Goal: Task Accomplishment & Management: Manage account settings

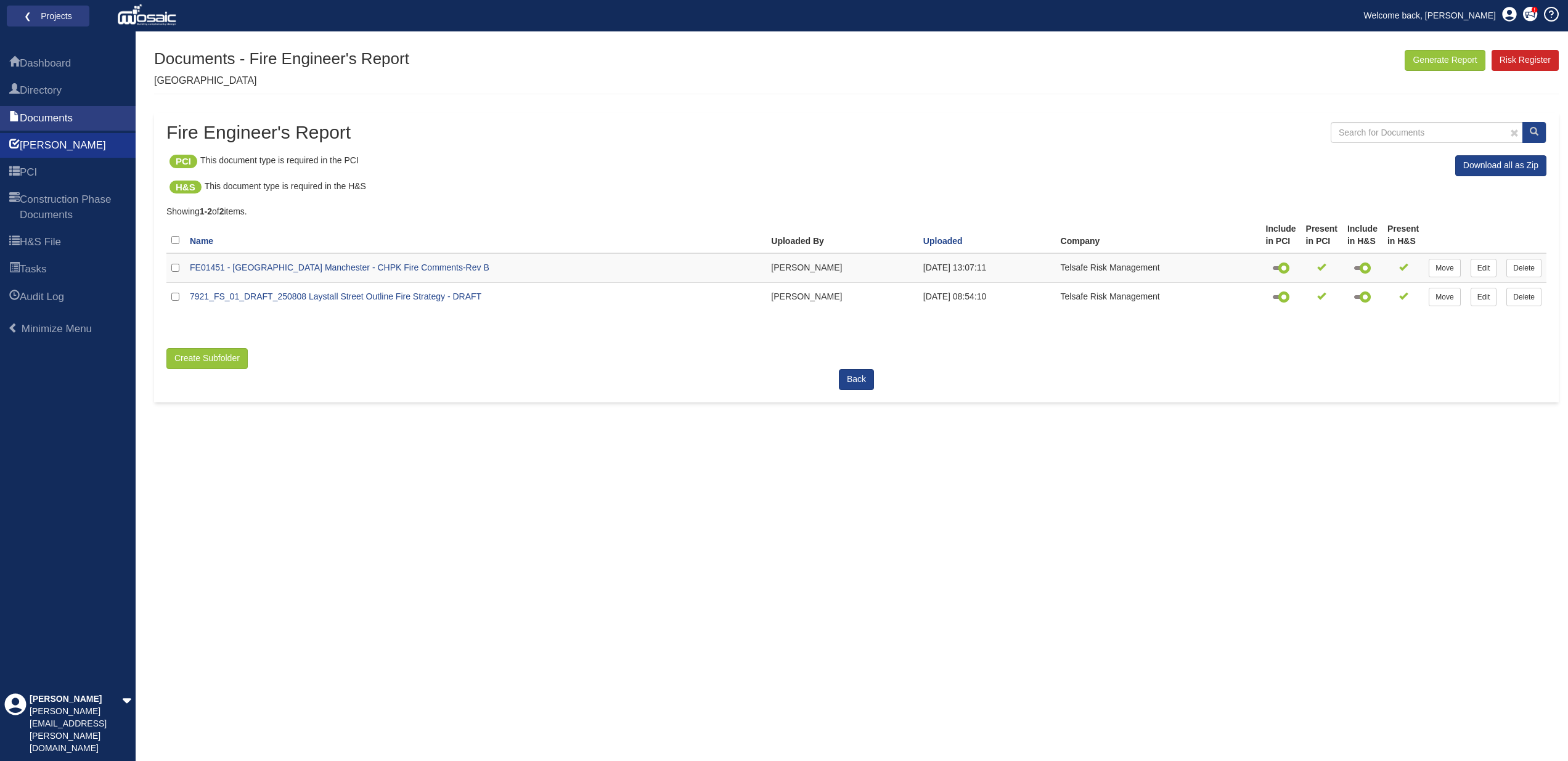
click at [45, 150] on span "[PERSON_NAME]" at bounding box center [63, 146] width 87 height 15
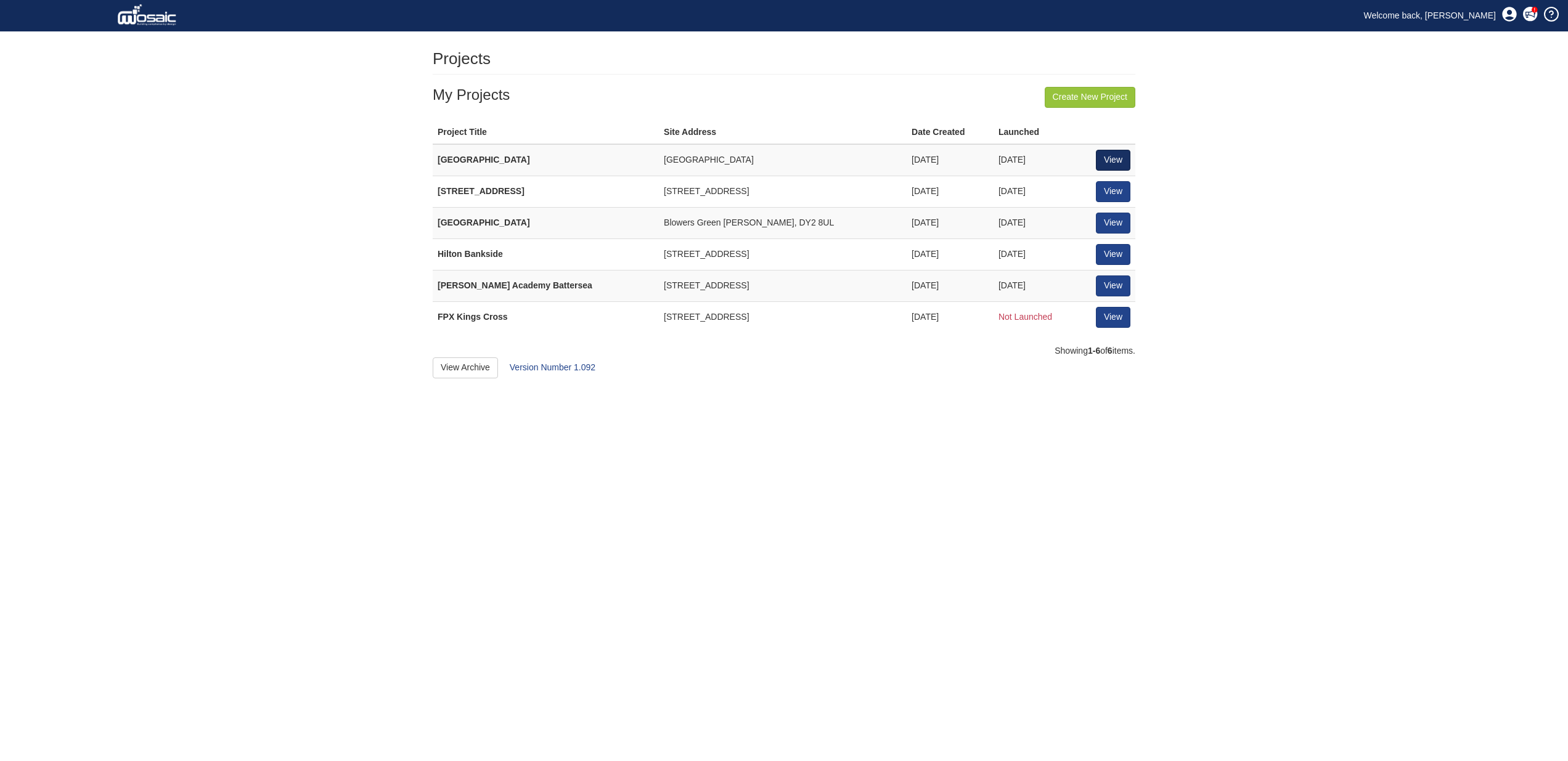
click at [1107, 154] on link "View" at bounding box center [1113, 160] width 35 height 21
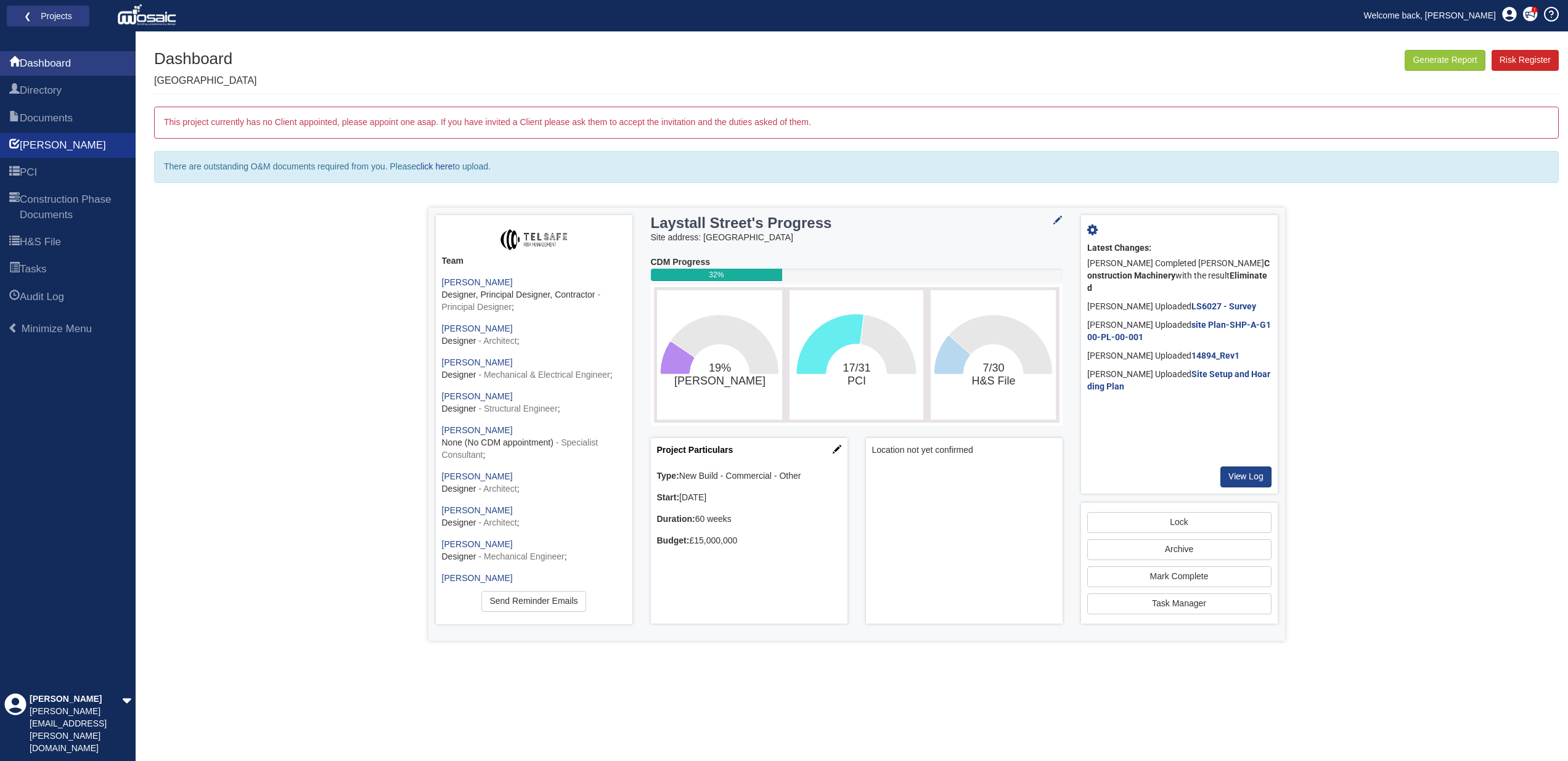
click at [45, 148] on span "[PERSON_NAME]" at bounding box center [63, 146] width 87 height 15
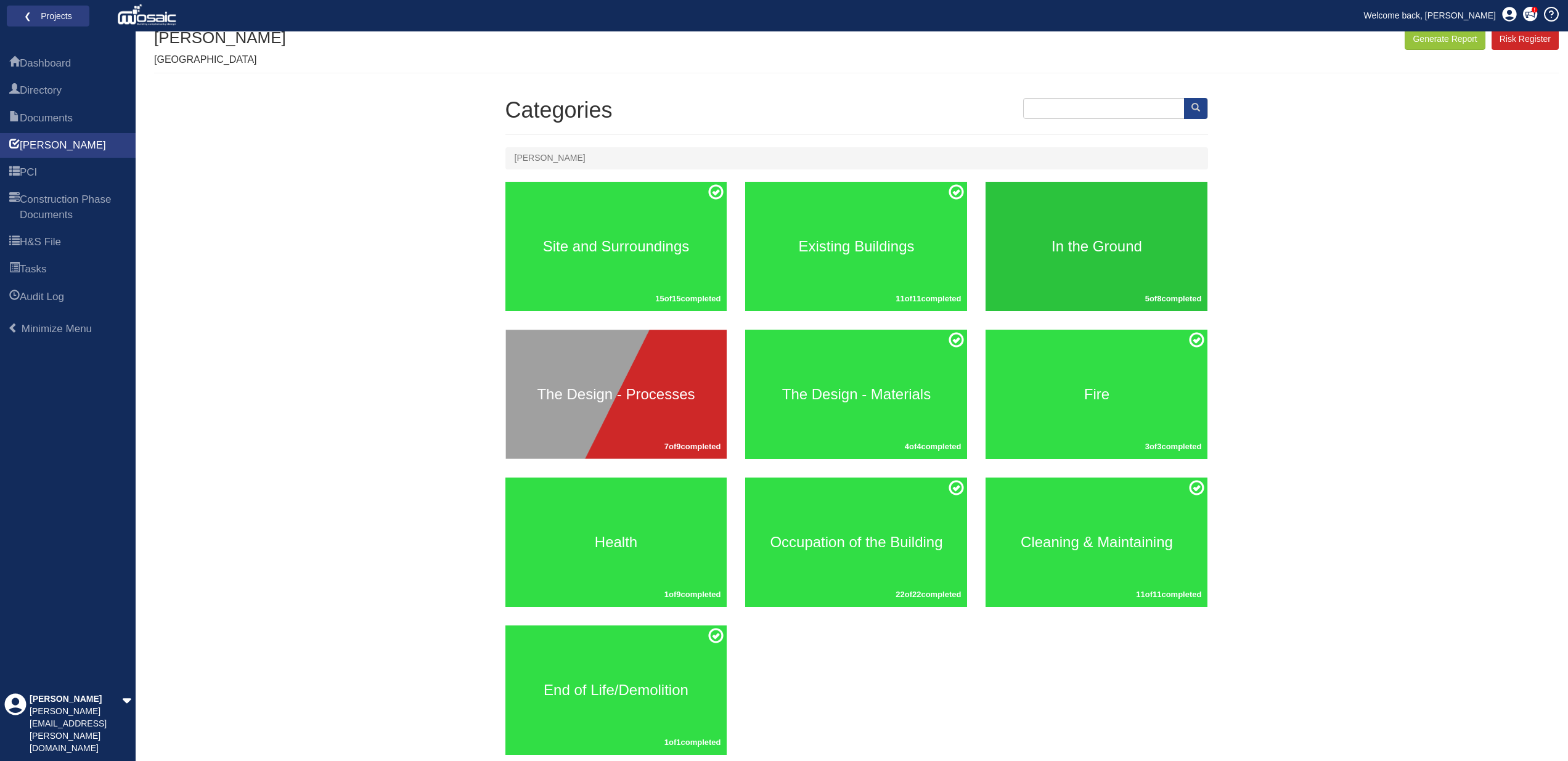
scroll to position [39, 0]
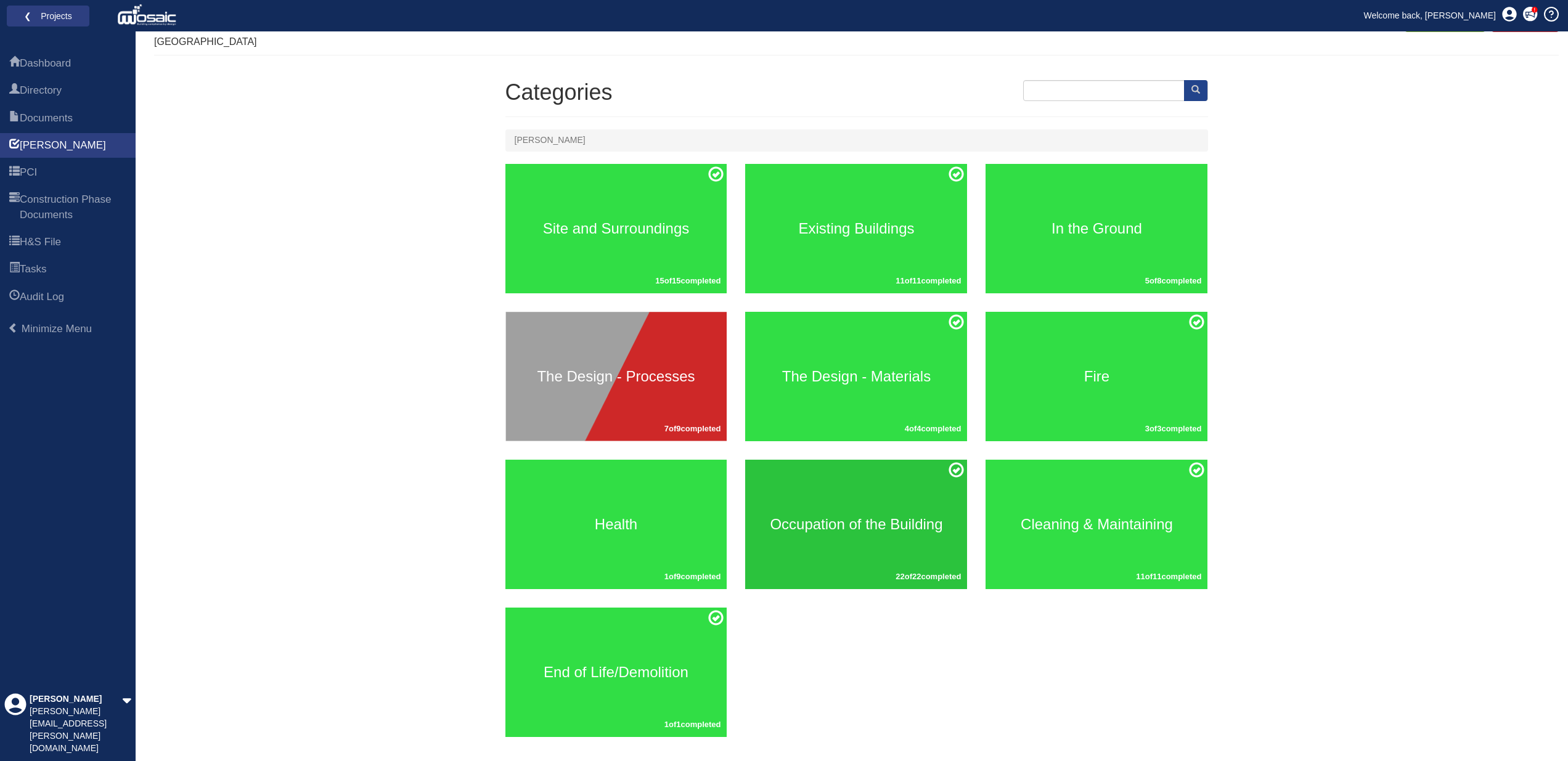
click at [903, 472] on div "Occupation of the Building 22 of 22 completed" at bounding box center [856, 525] width 222 height 130
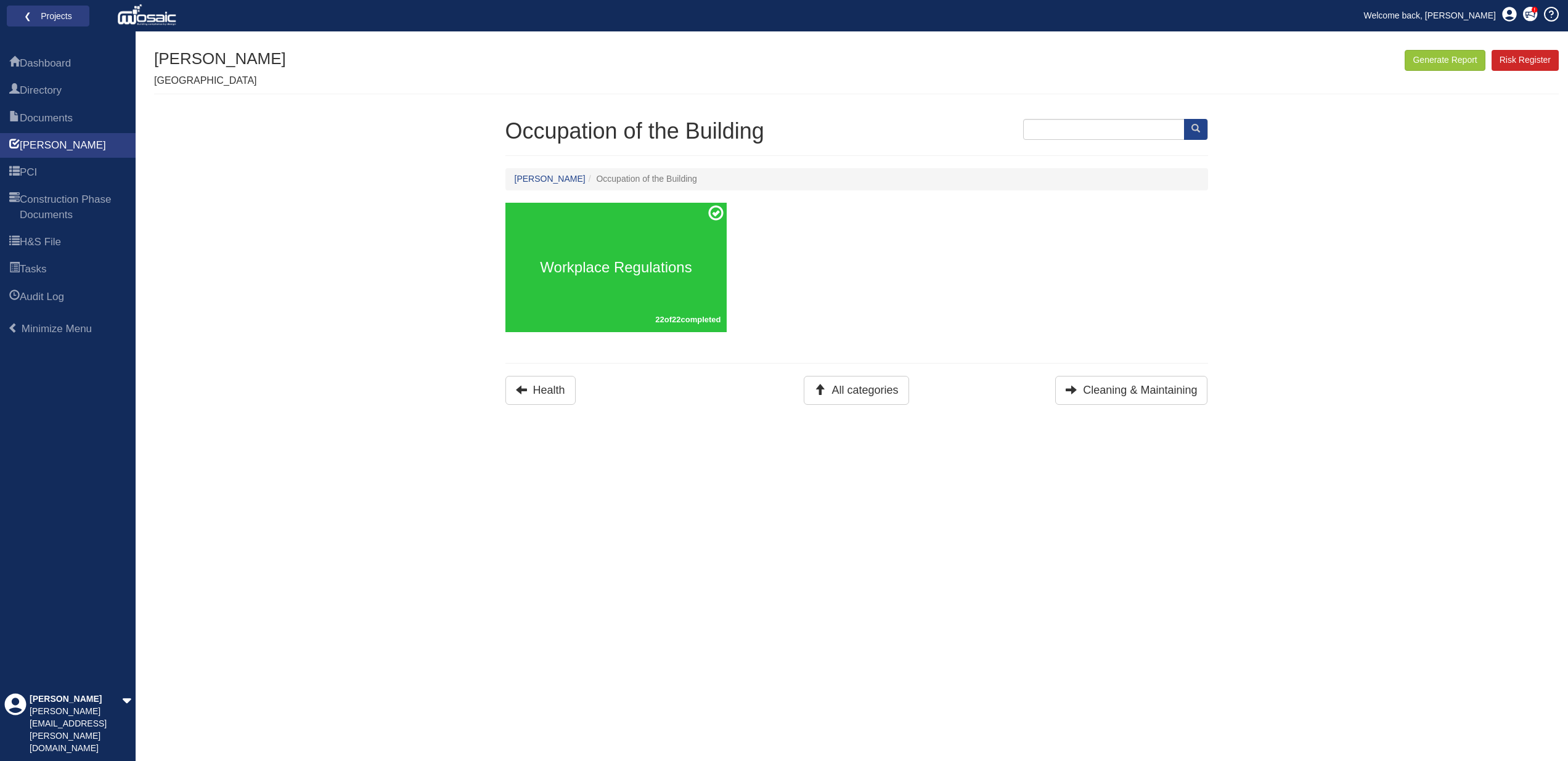
click at [664, 287] on div "Workplace Regulations 22 of 22 completed" at bounding box center [616, 268] width 222 height 130
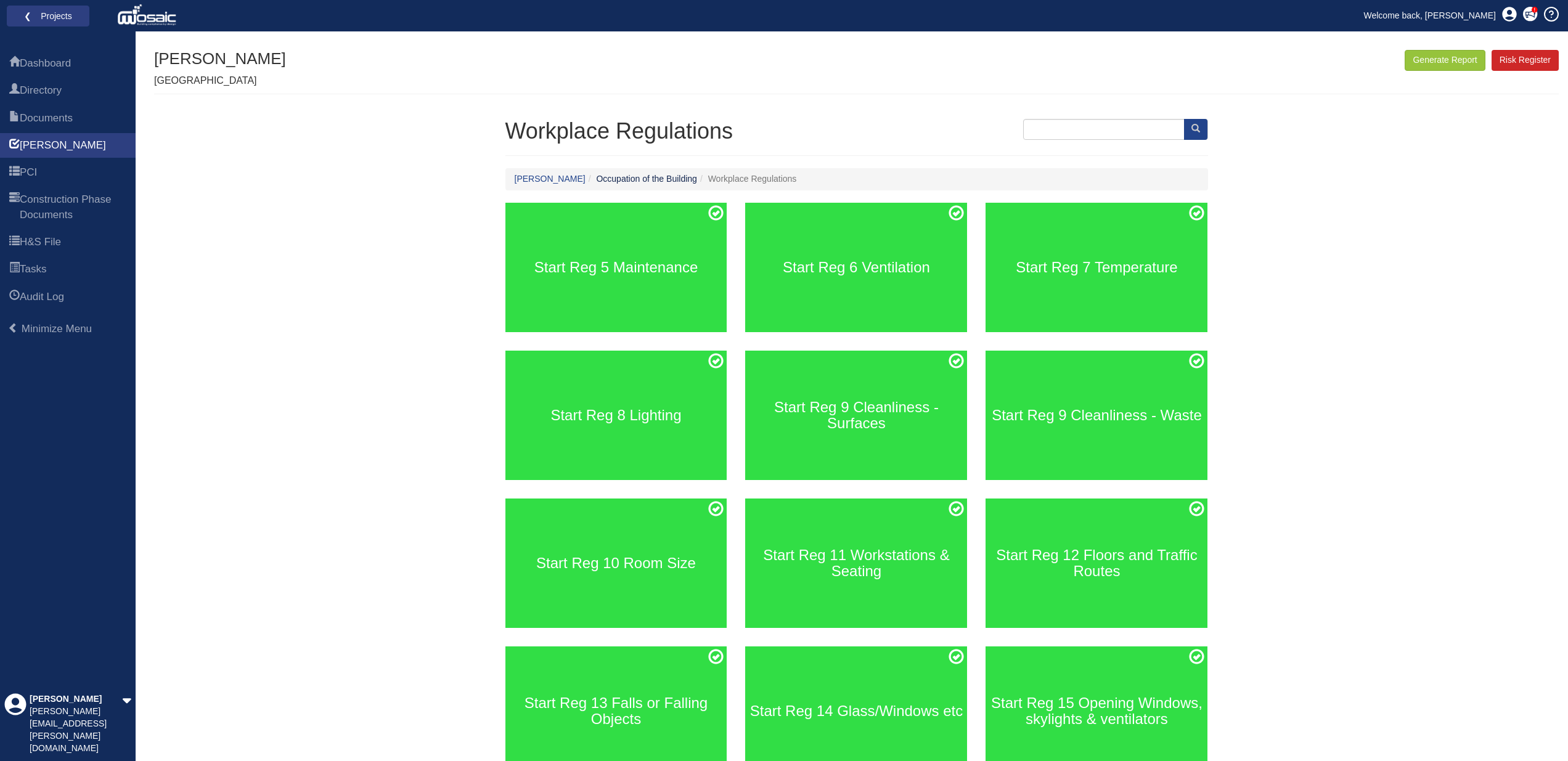
click at [602, 175] on link "Occupation of the Building" at bounding box center [646, 179] width 101 height 9
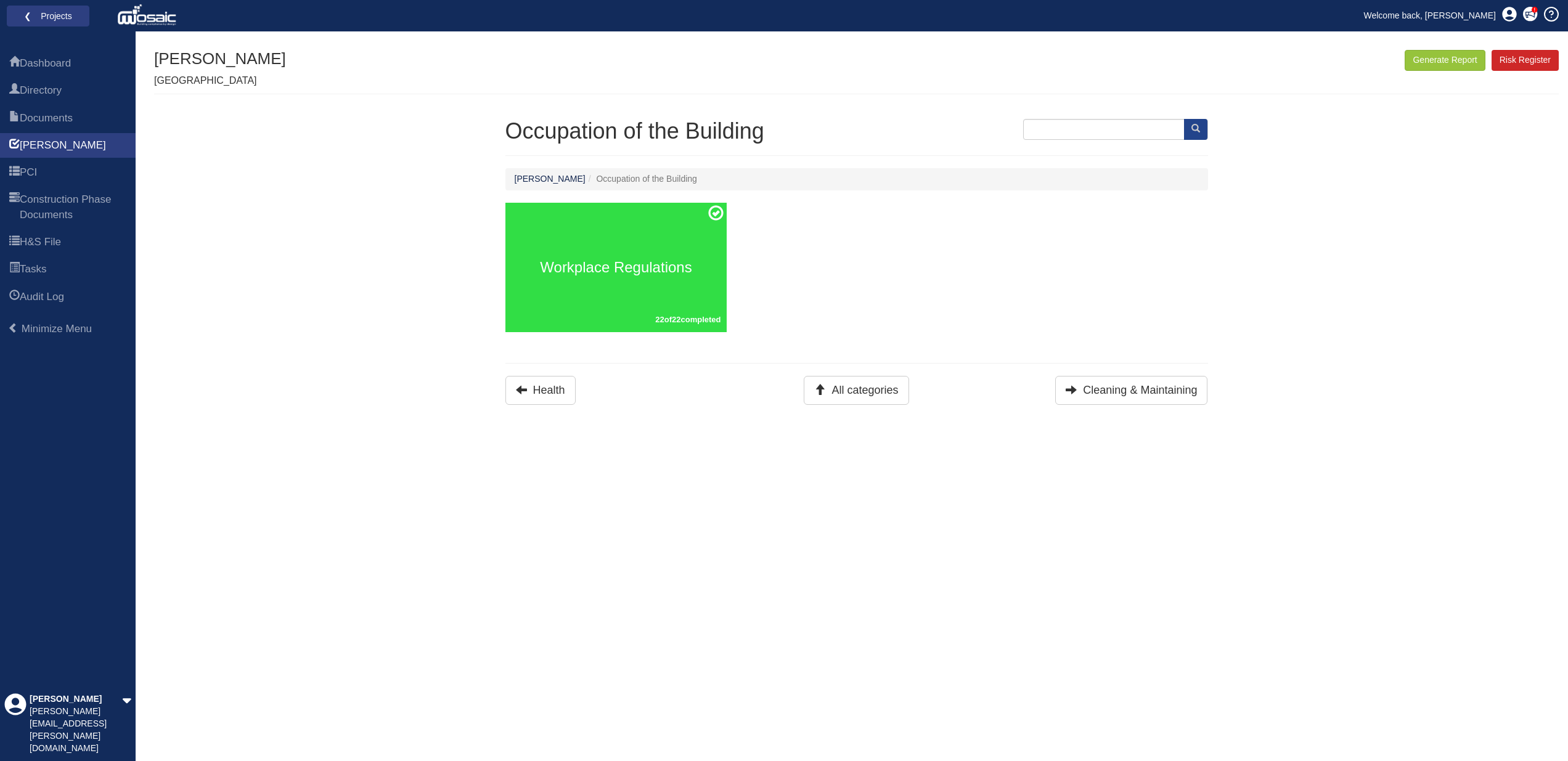
click at [524, 177] on link "[PERSON_NAME]" at bounding box center [550, 179] width 71 height 9
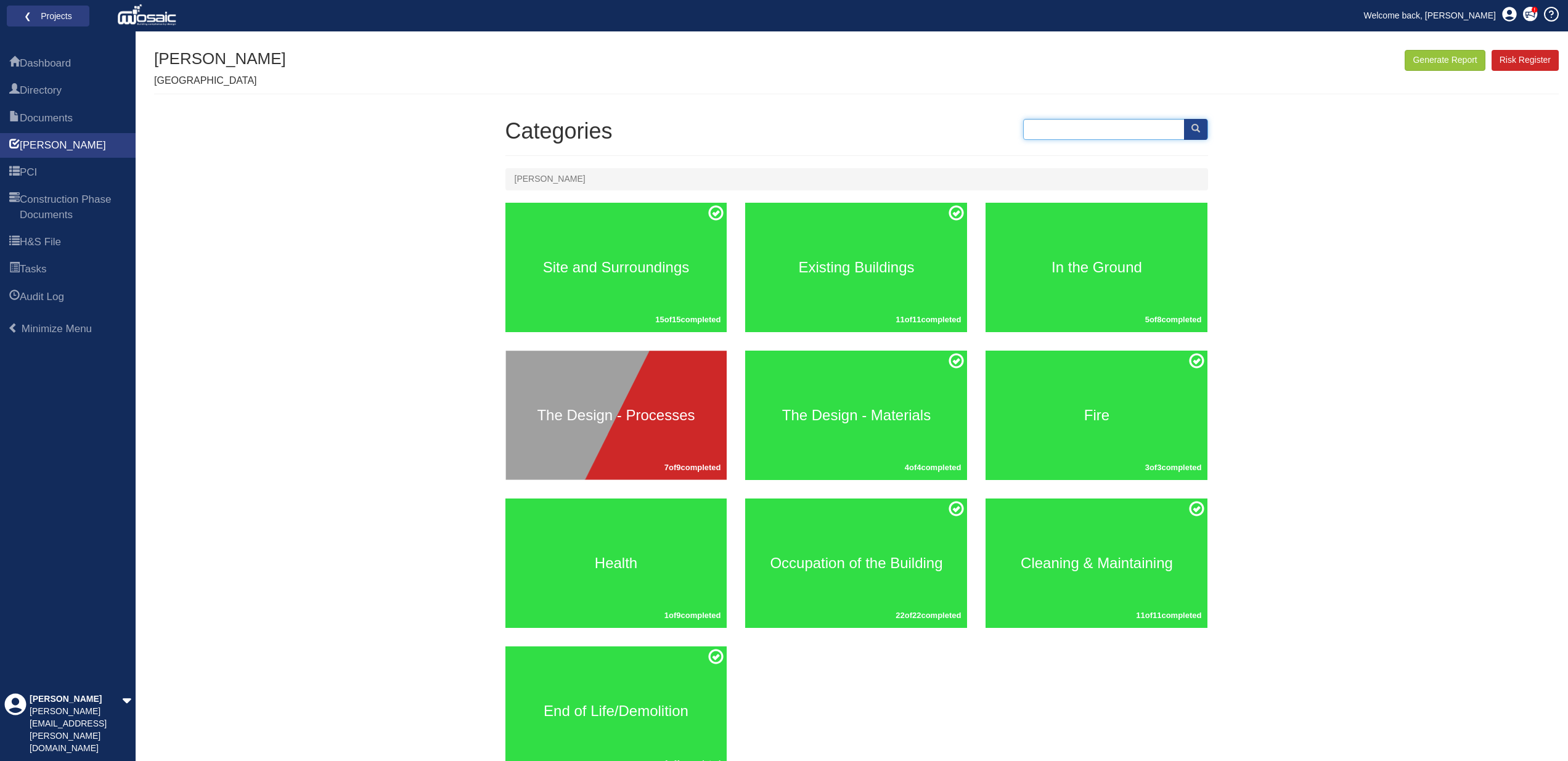
click at [1089, 132] on input "text" at bounding box center [1115, 129] width 185 height 21
type input "fire safety"
click at [1202, 124] on button "submit" at bounding box center [1195, 129] width 24 height 21
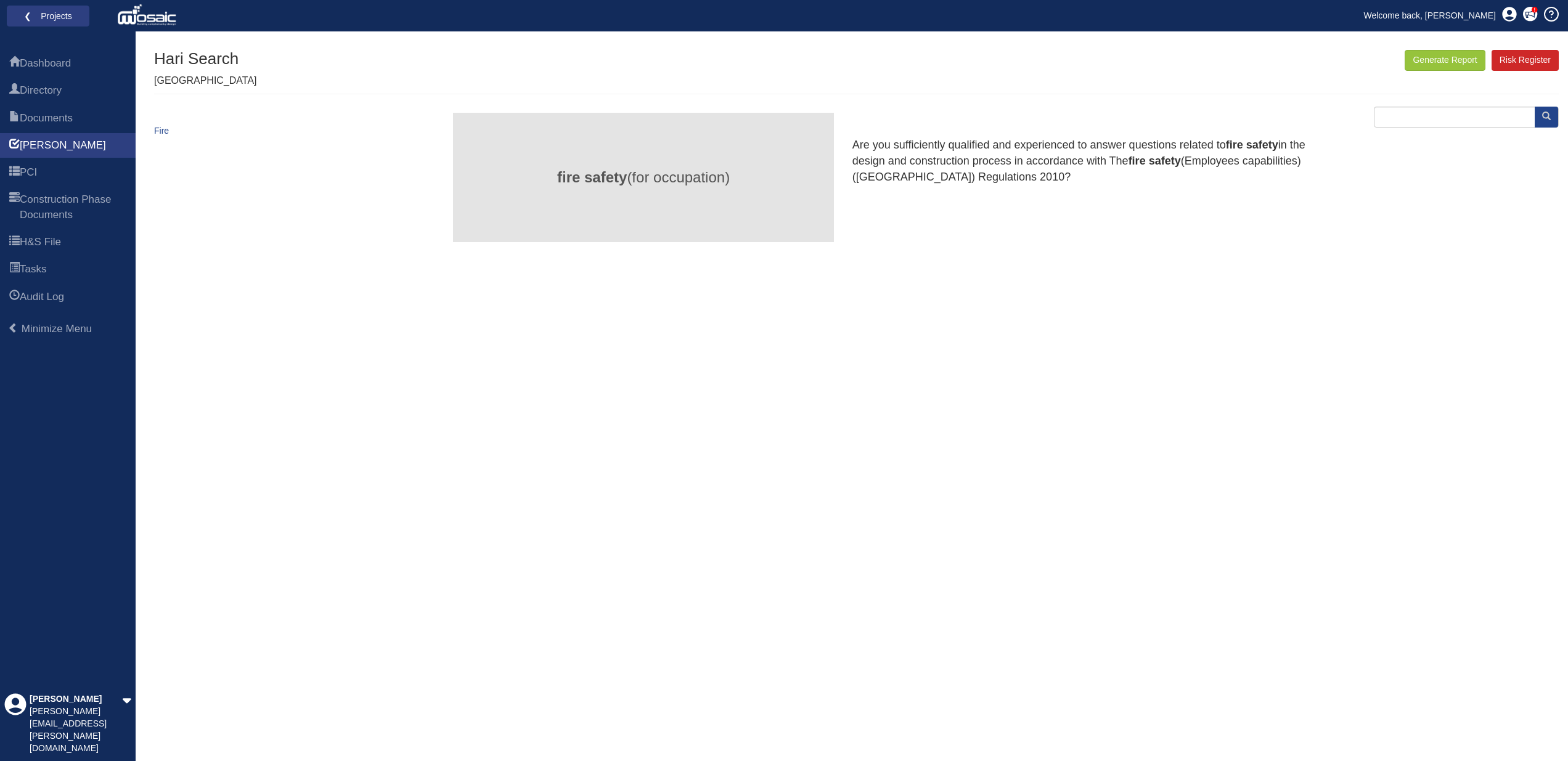
click at [719, 172] on h3 "fire safety (for occupation)" at bounding box center [643, 177] width 380 height 16
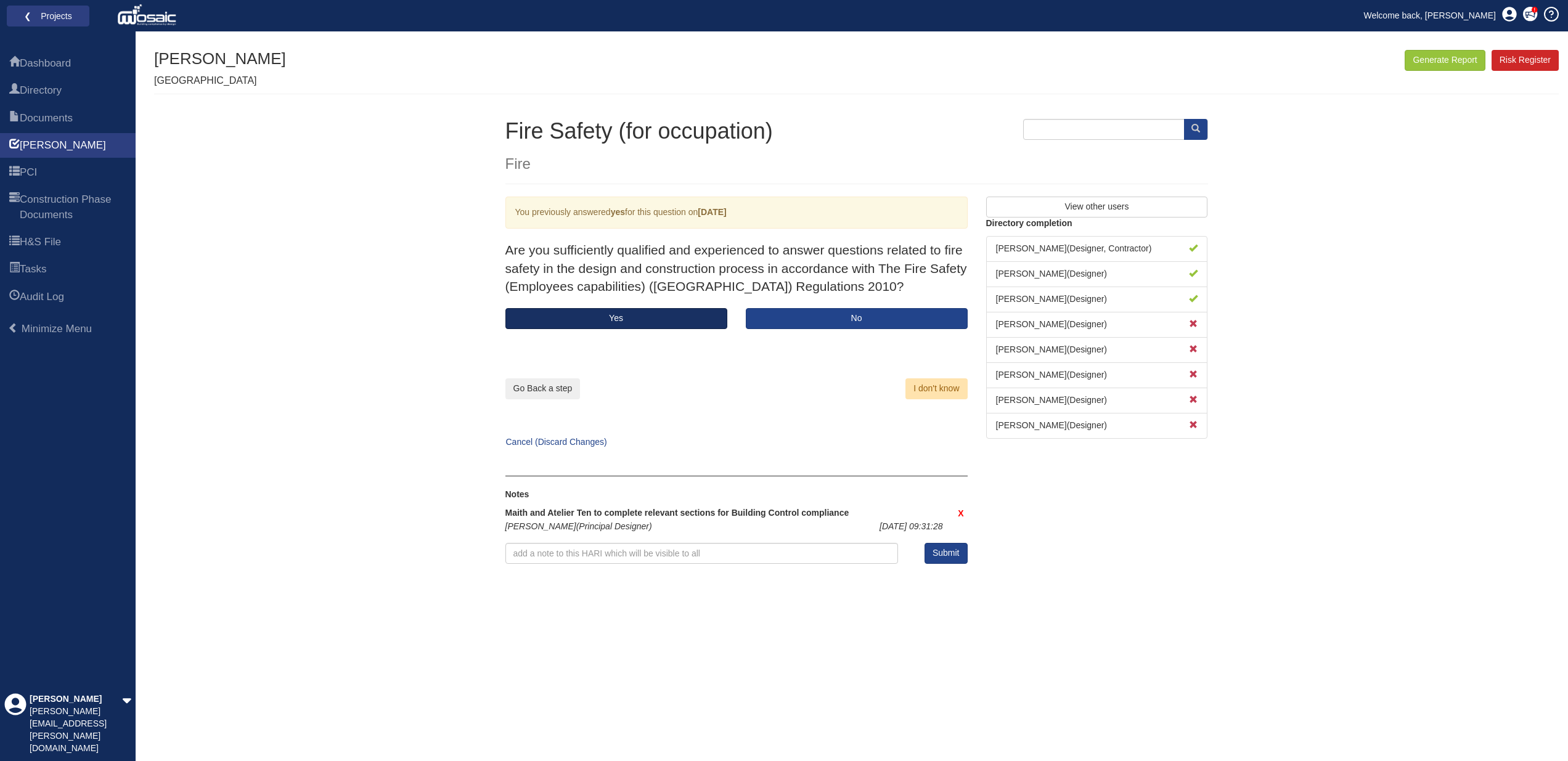
click at [629, 315] on button "Yes" at bounding box center [616, 319] width 222 height 21
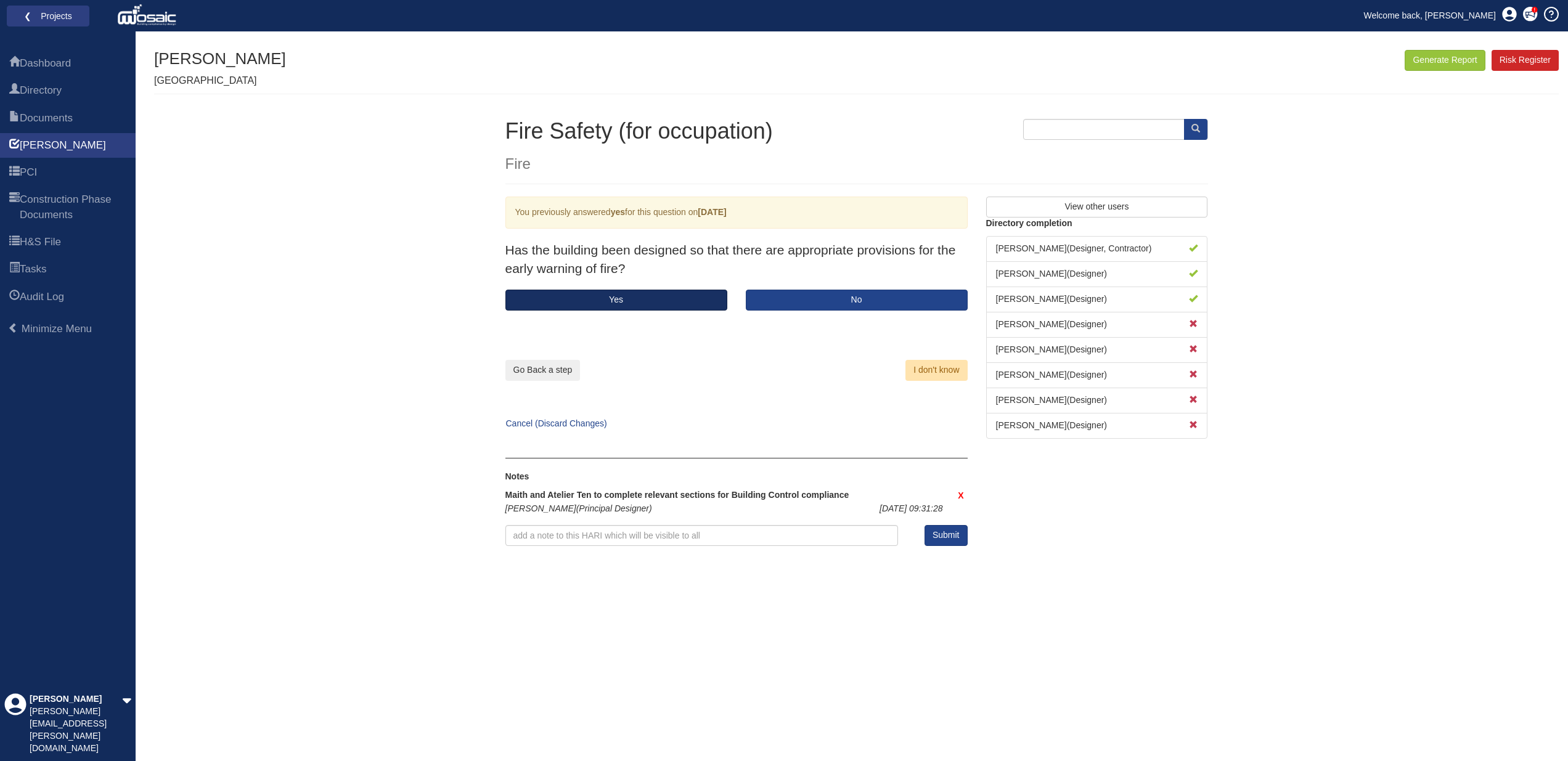
click at [659, 293] on button "Yes" at bounding box center [616, 300] width 222 height 21
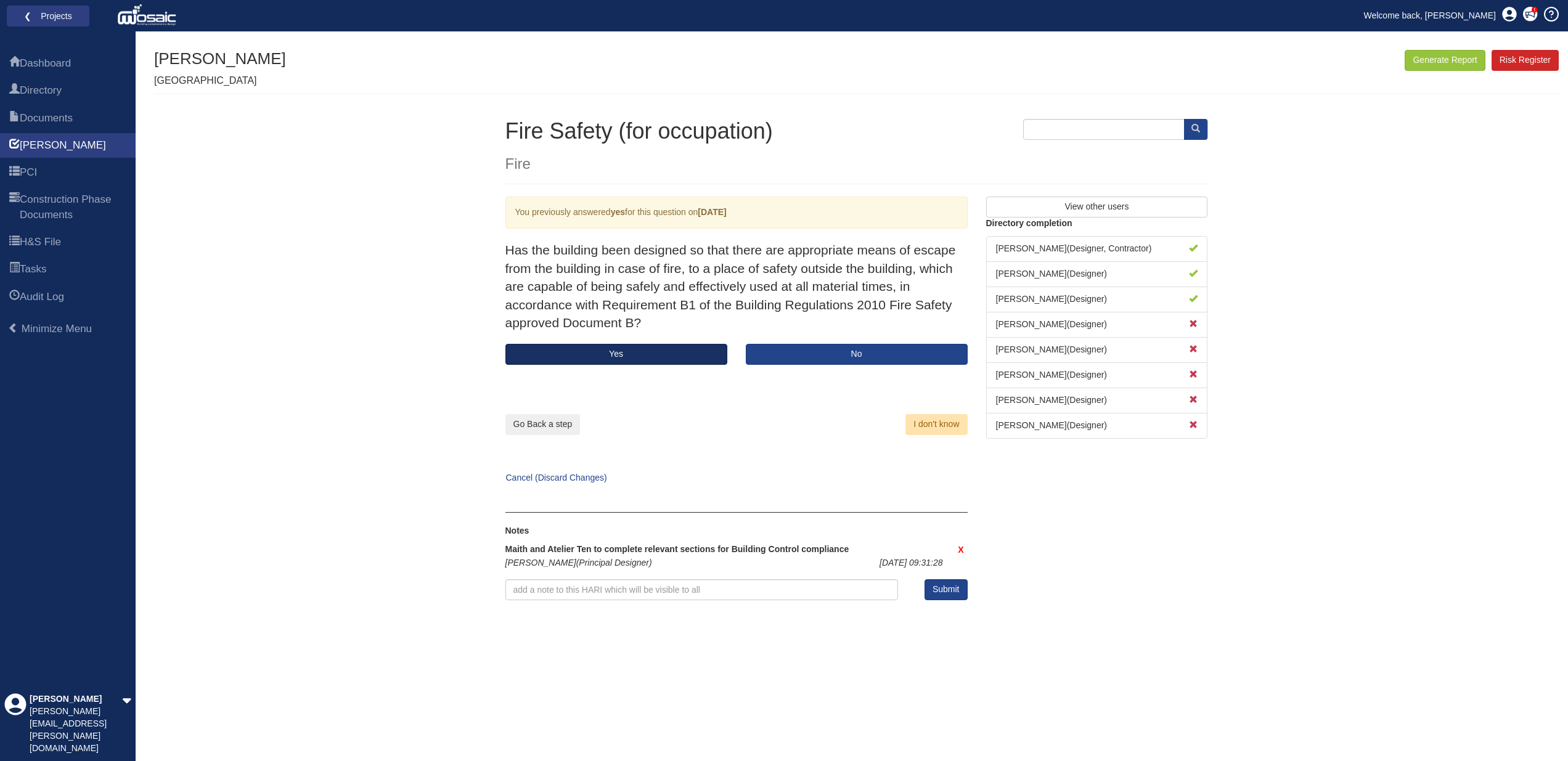
click at [647, 351] on button "Yes" at bounding box center [616, 355] width 222 height 21
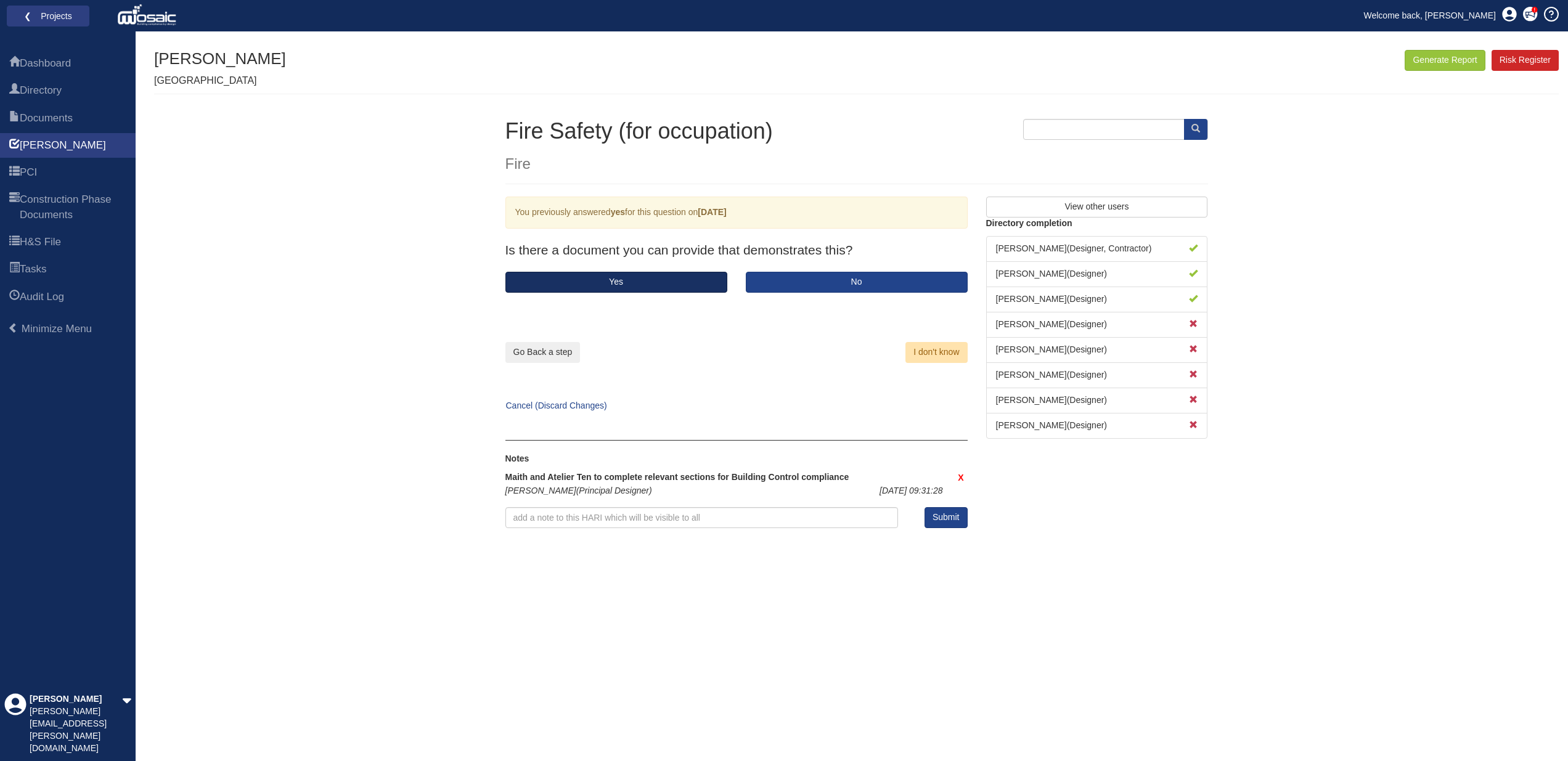
click at [644, 279] on button "Yes" at bounding box center [616, 282] width 222 height 21
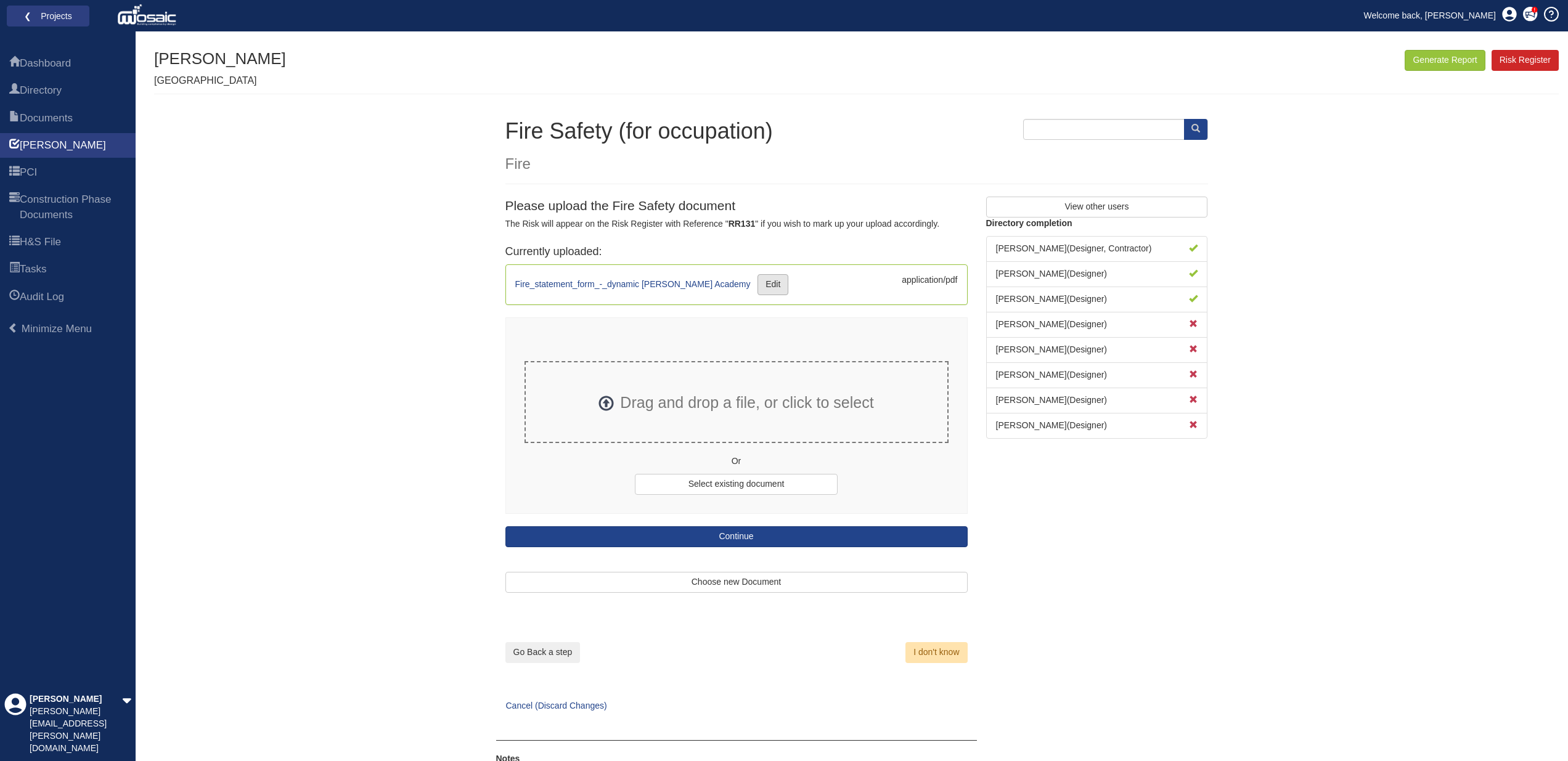
click at [758, 283] on link "Edit" at bounding box center [773, 284] width 31 height 21
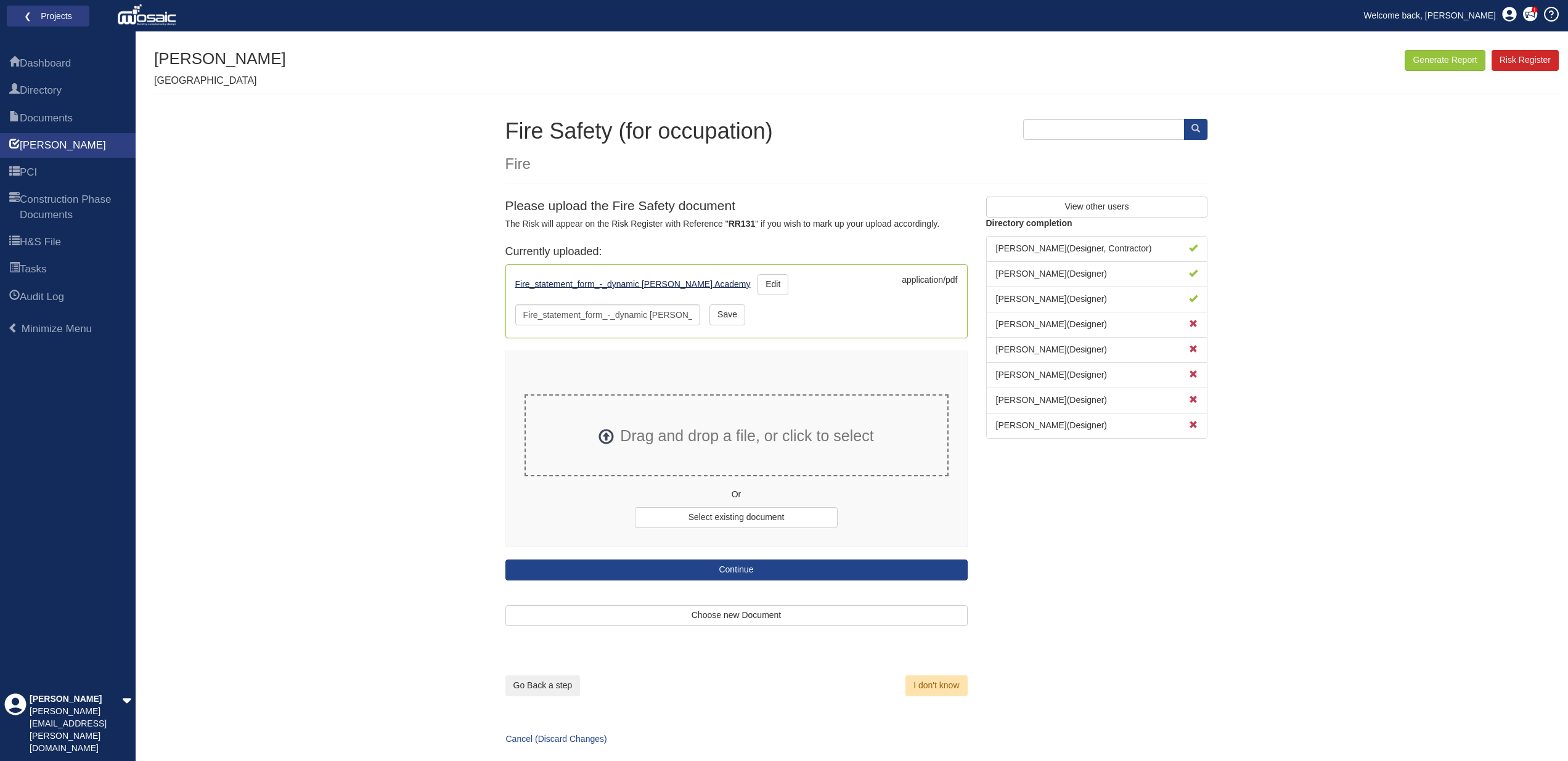
scroll to position [2, 0]
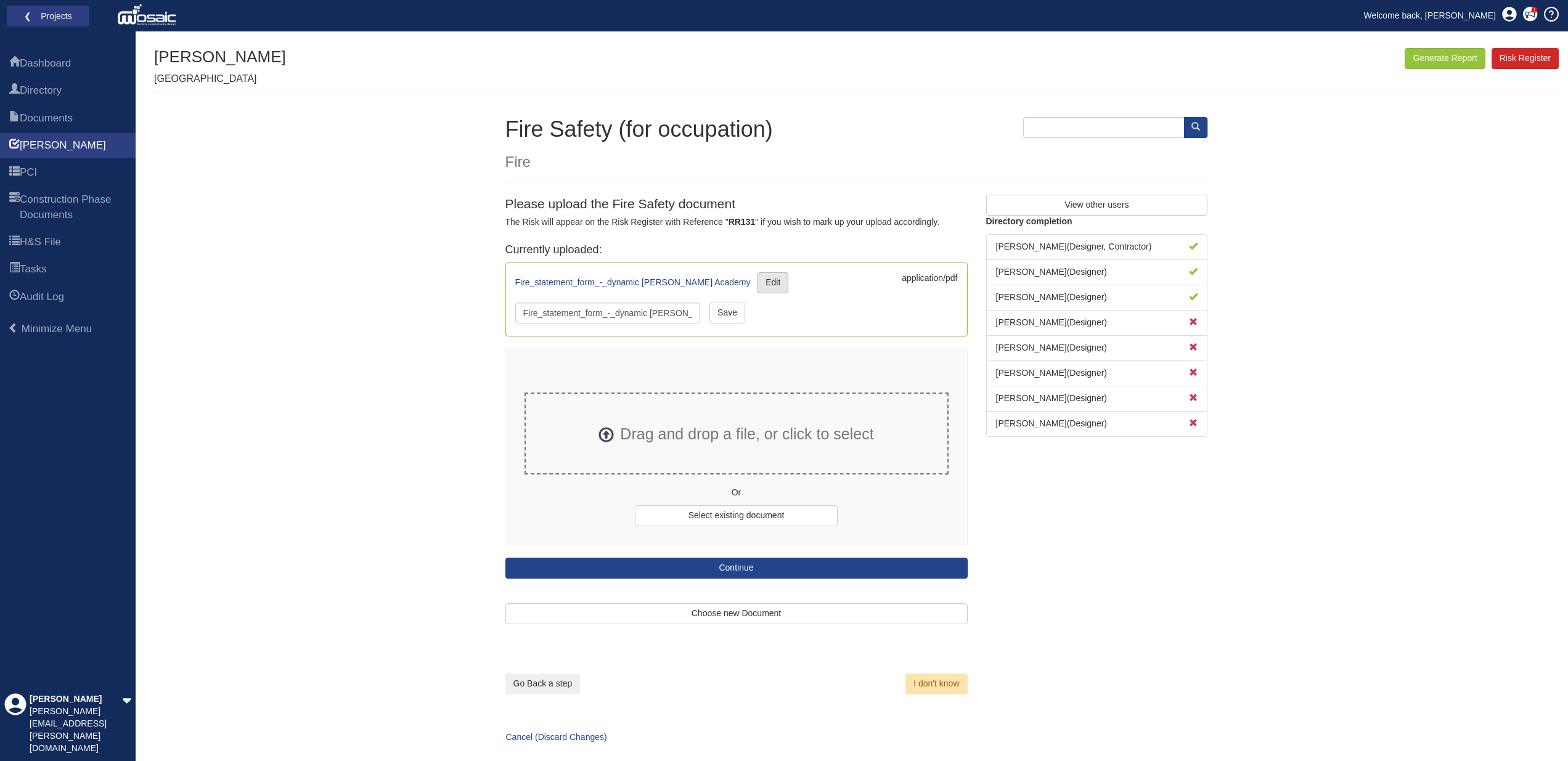
click at [758, 278] on link "Edit" at bounding box center [773, 283] width 31 height 21
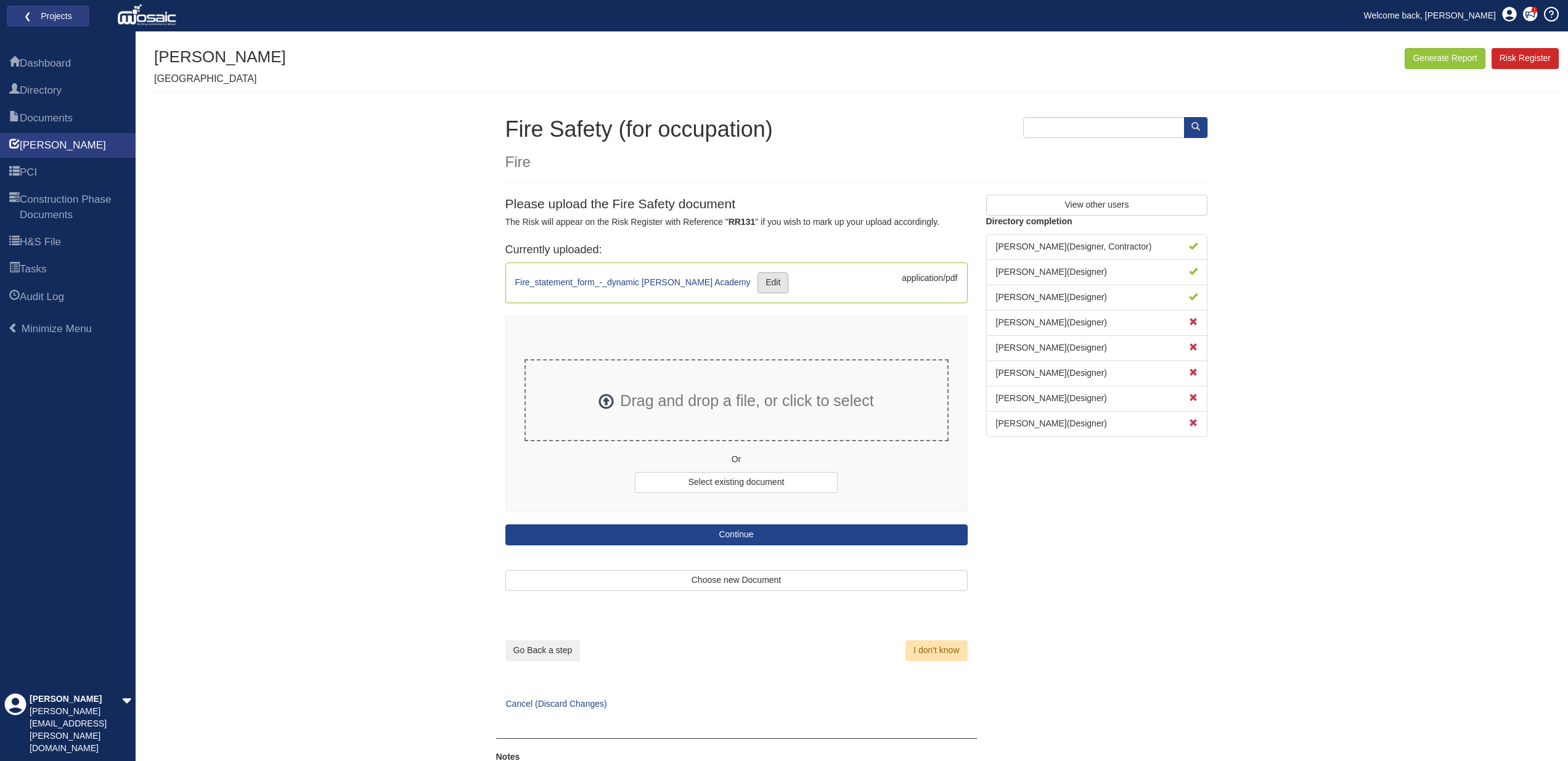
click at [758, 278] on link "Edit" at bounding box center [773, 283] width 31 height 21
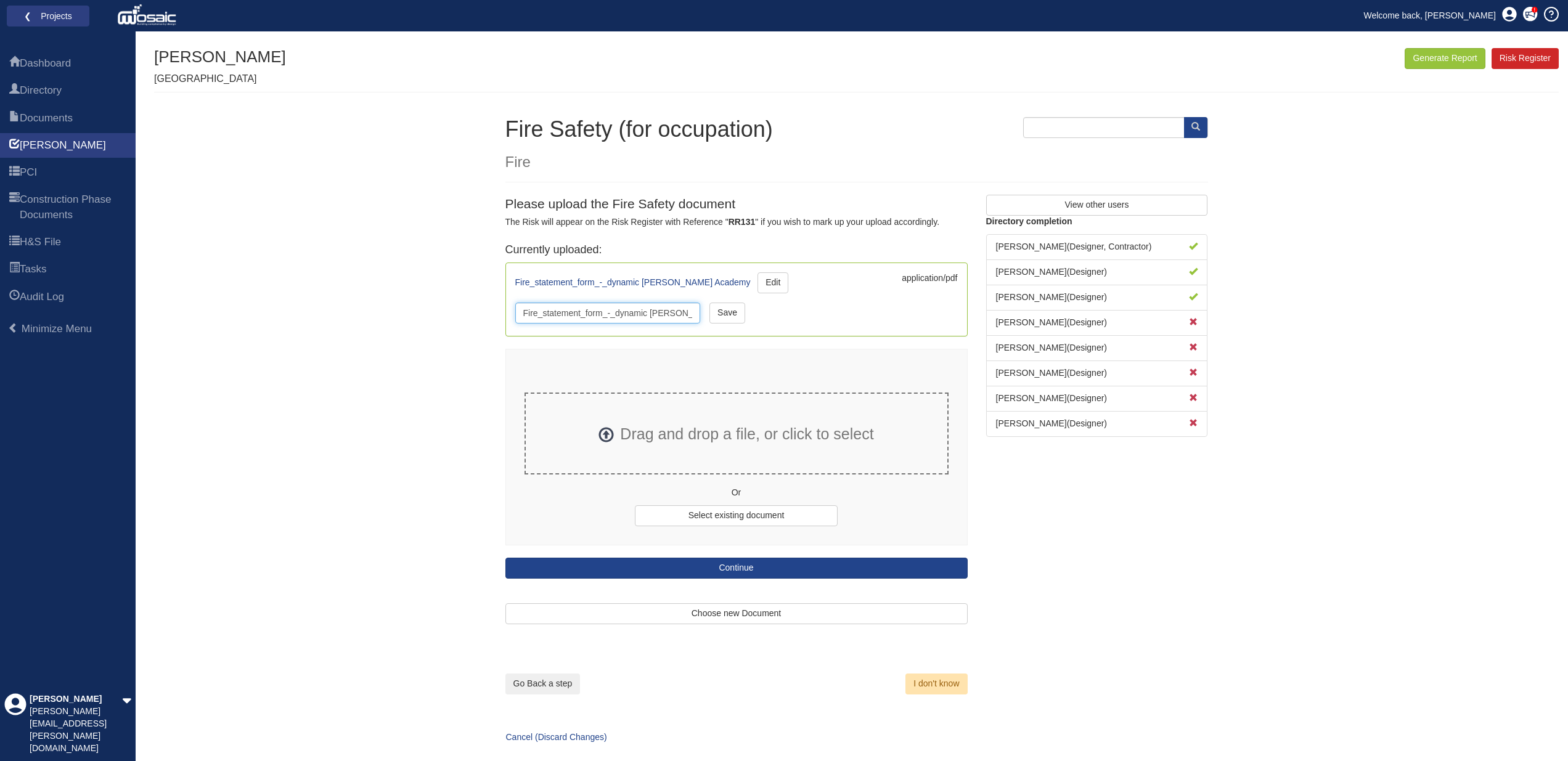
click at [667, 312] on input "Fire_statement_form_-_dynamic Harris Academy" at bounding box center [608, 313] width 185 height 21
drag, startPoint x: 674, startPoint y: 309, endPoint x: 512, endPoint y: 312, distance: 162.0
click at [512, 312] on div "Fire_statement_form_-_dynamic Harris Academy Edit application/pdf Fire_statemen…" at bounding box center [737, 298] width 461 height 72
type input "Academy"
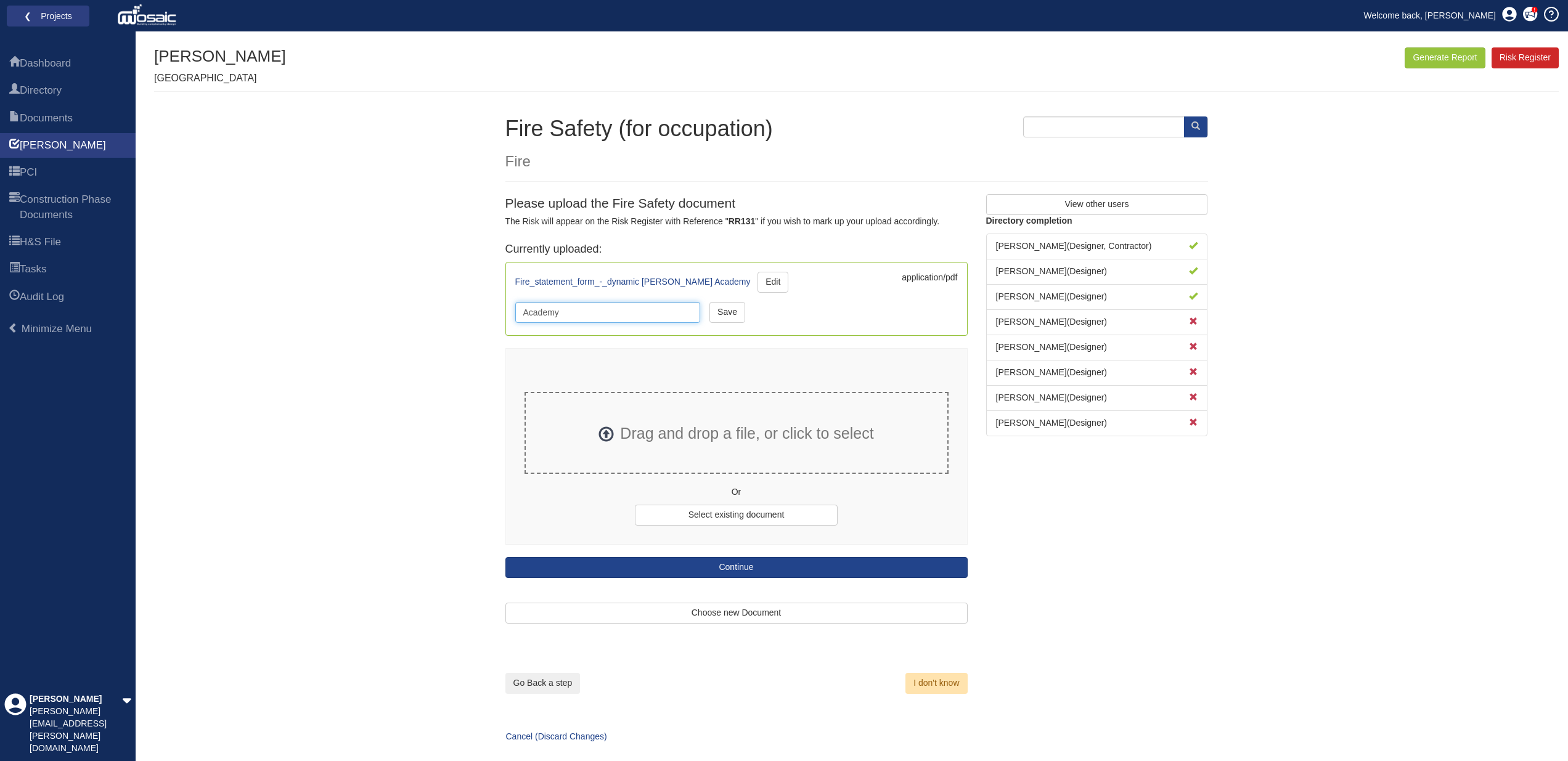
drag, startPoint x: 625, startPoint y: 312, endPoint x: 519, endPoint y: 308, distance: 106.1
click at [519, 308] on input "Academy" at bounding box center [608, 312] width 185 height 21
click at [758, 275] on link "Edit" at bounding box center [773, 282] width 31 height 21
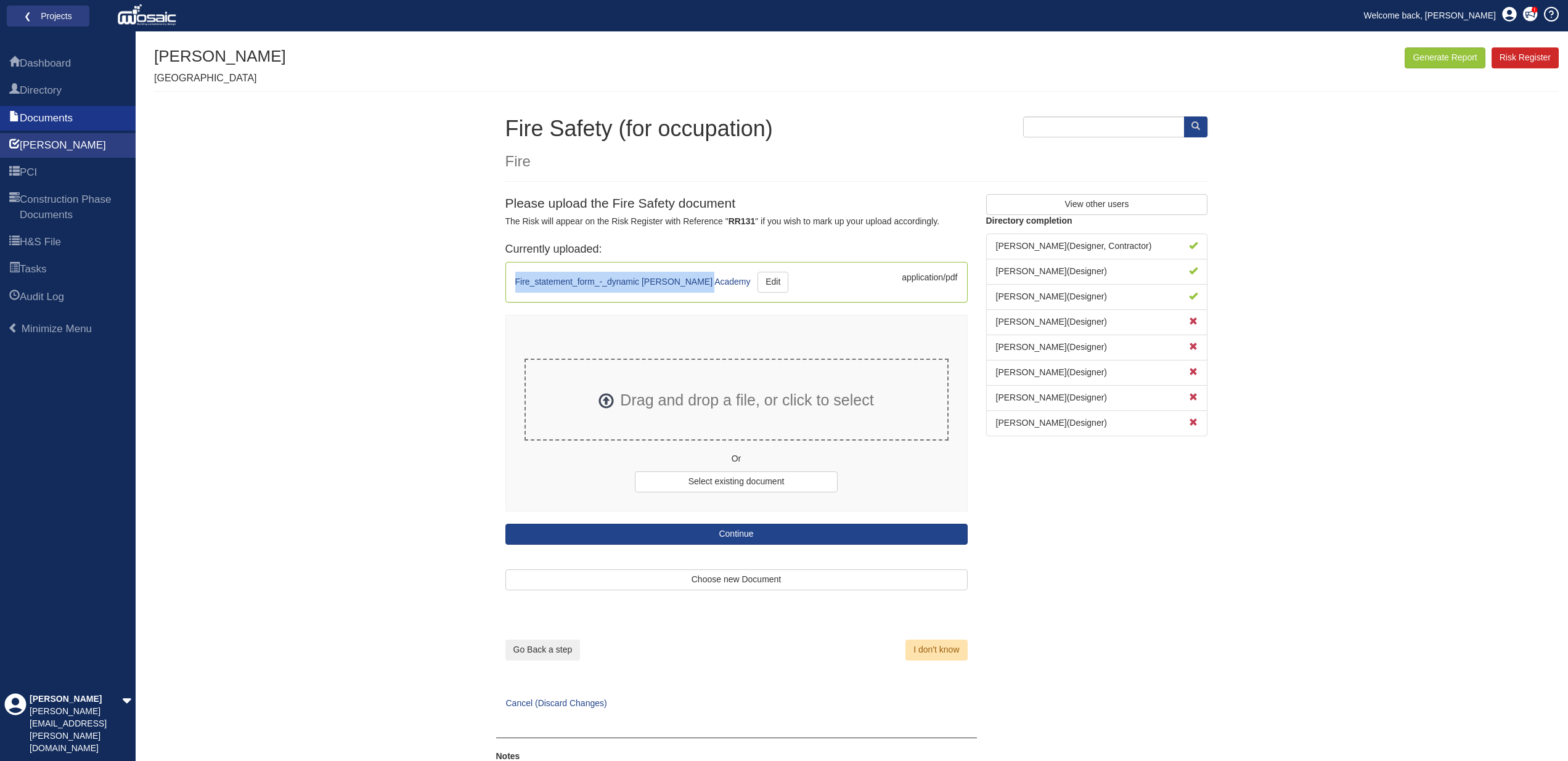
click at [67, 115] on span "Documents" at bounding box center [46, 119] width 53 height 15
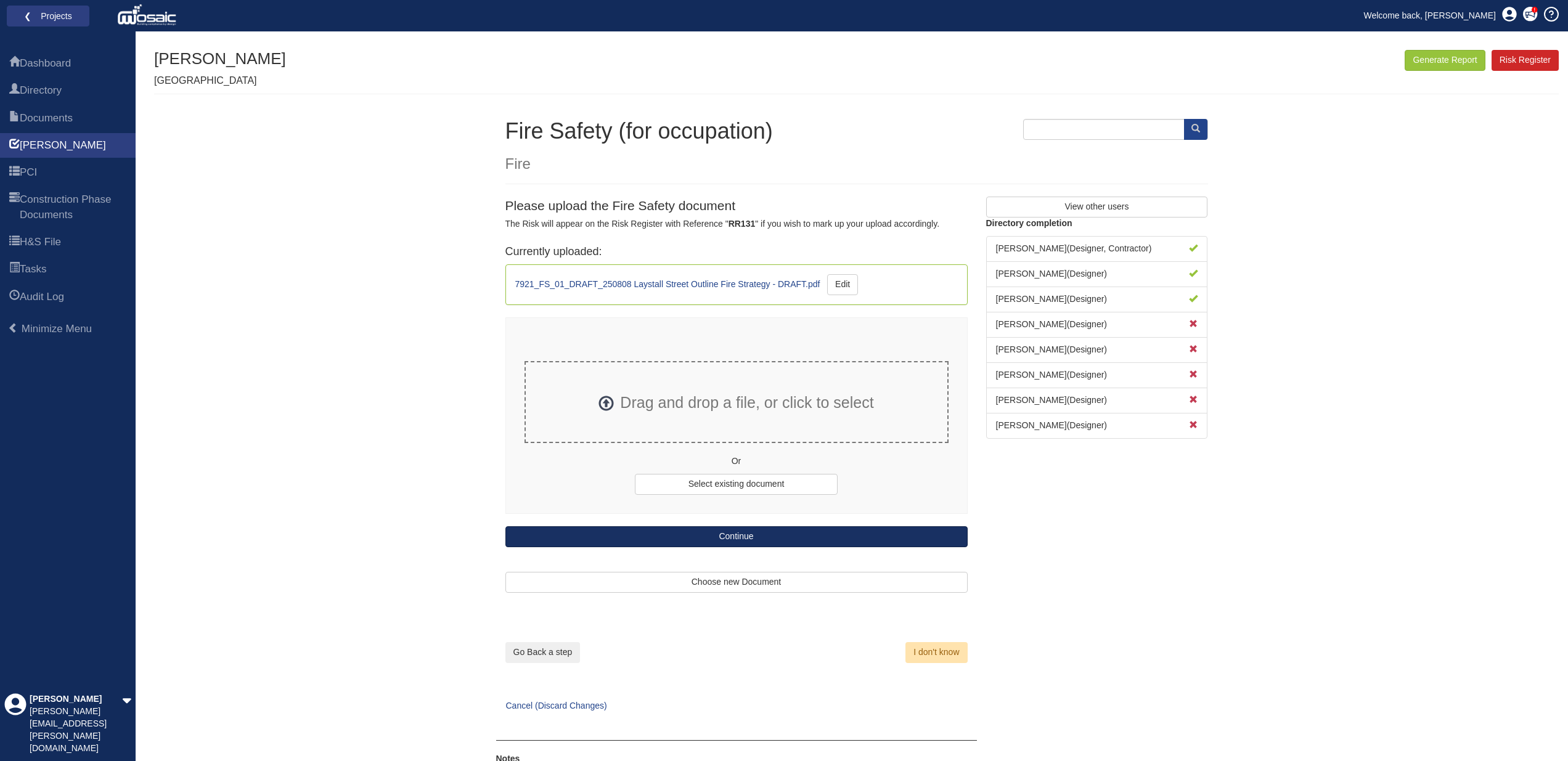
click at [805, 530] on button "Continue" at bounding box center [736, 536] width 462 height 21
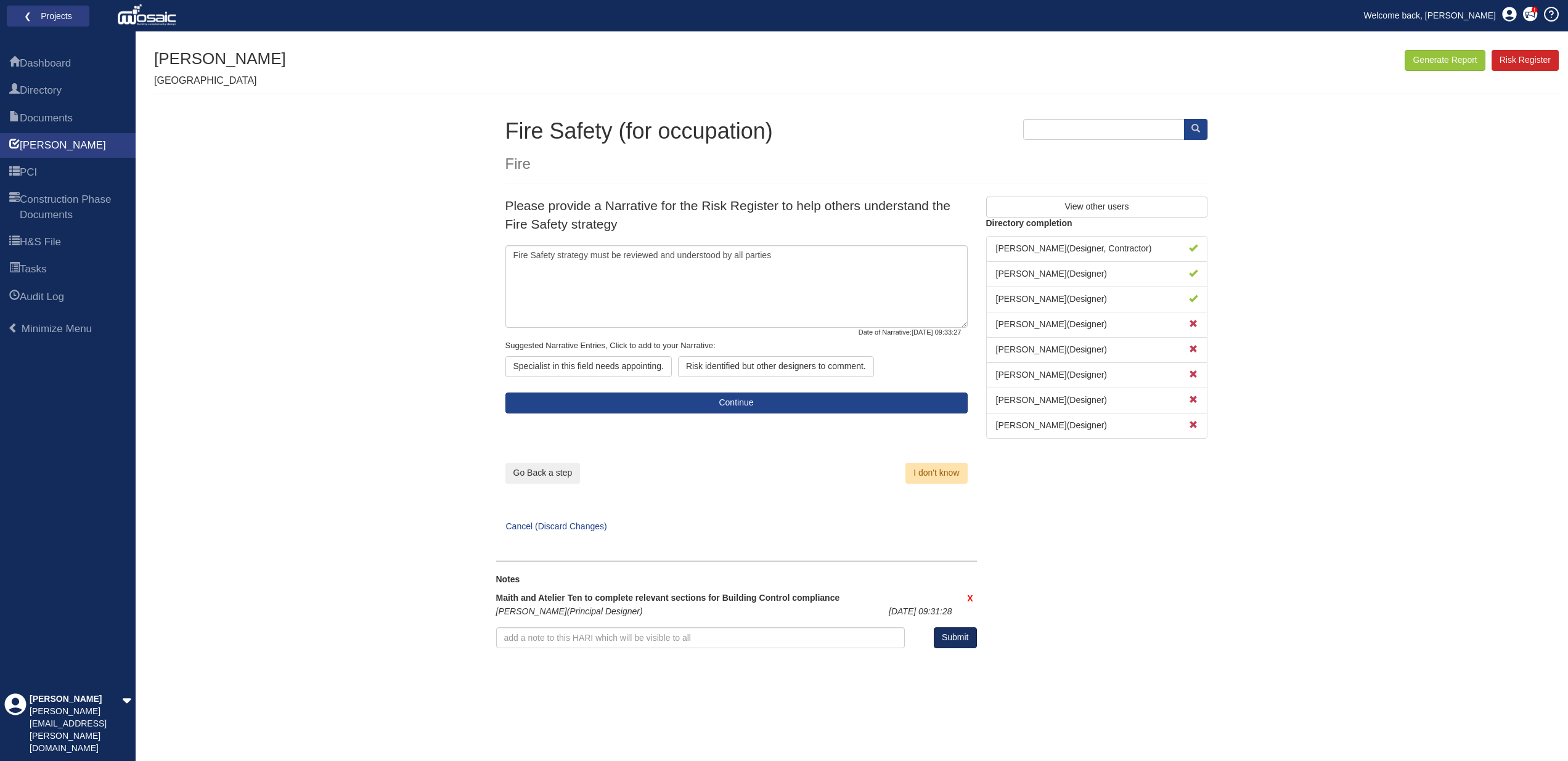
click at [963, 631] on button "Submit" at bounding box center [955, 638] width 43 height 21
click at [954, 630] on button "Submit" at bounding box center [955, 638] width 43 height 21
click at [746, 399] on button "Continue" at bounding box center [736, 403] width 462 height 21
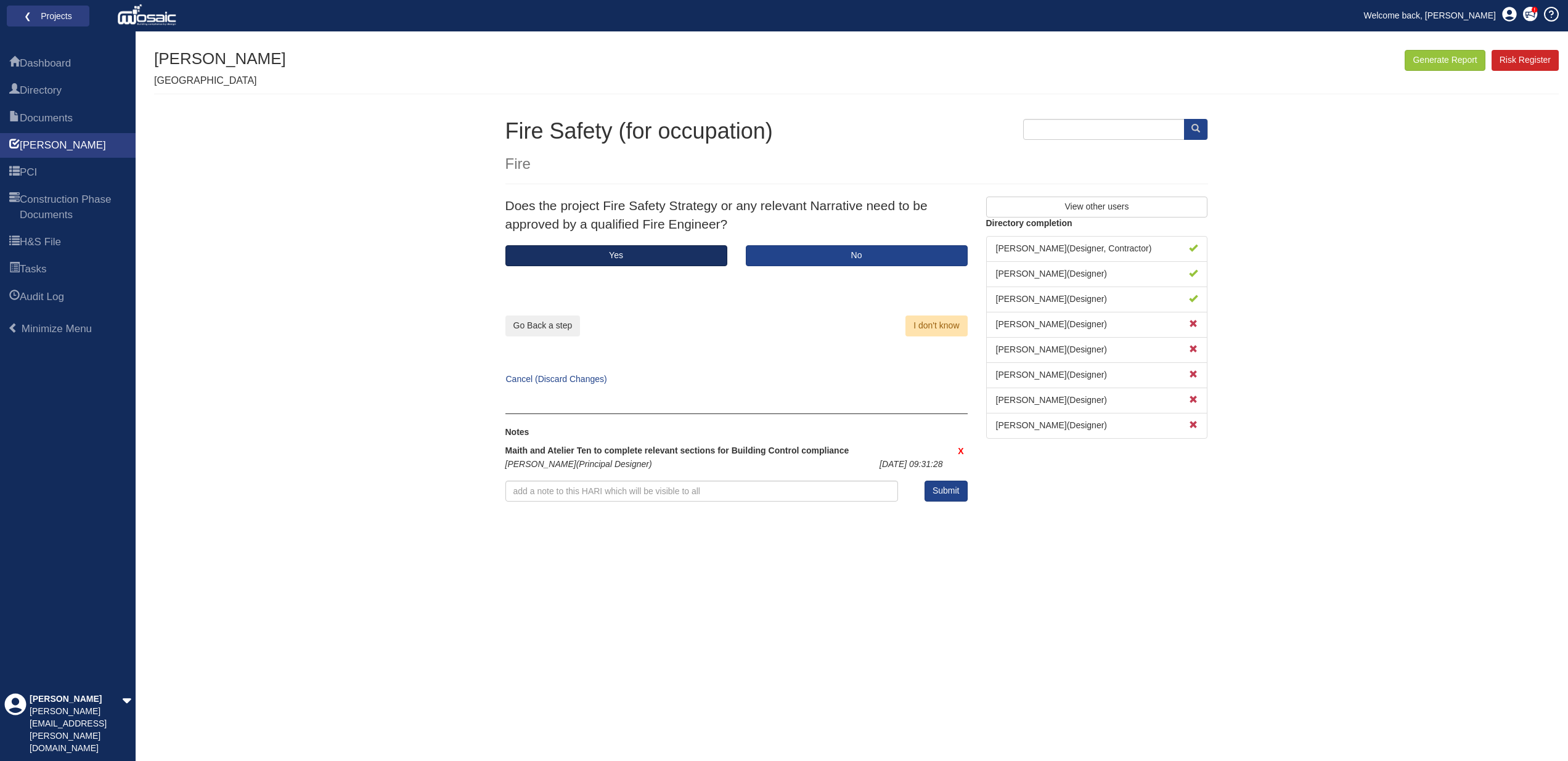
click at [629, 250] on button "Yes" at bounding box center [616, 256] width 222 height 21
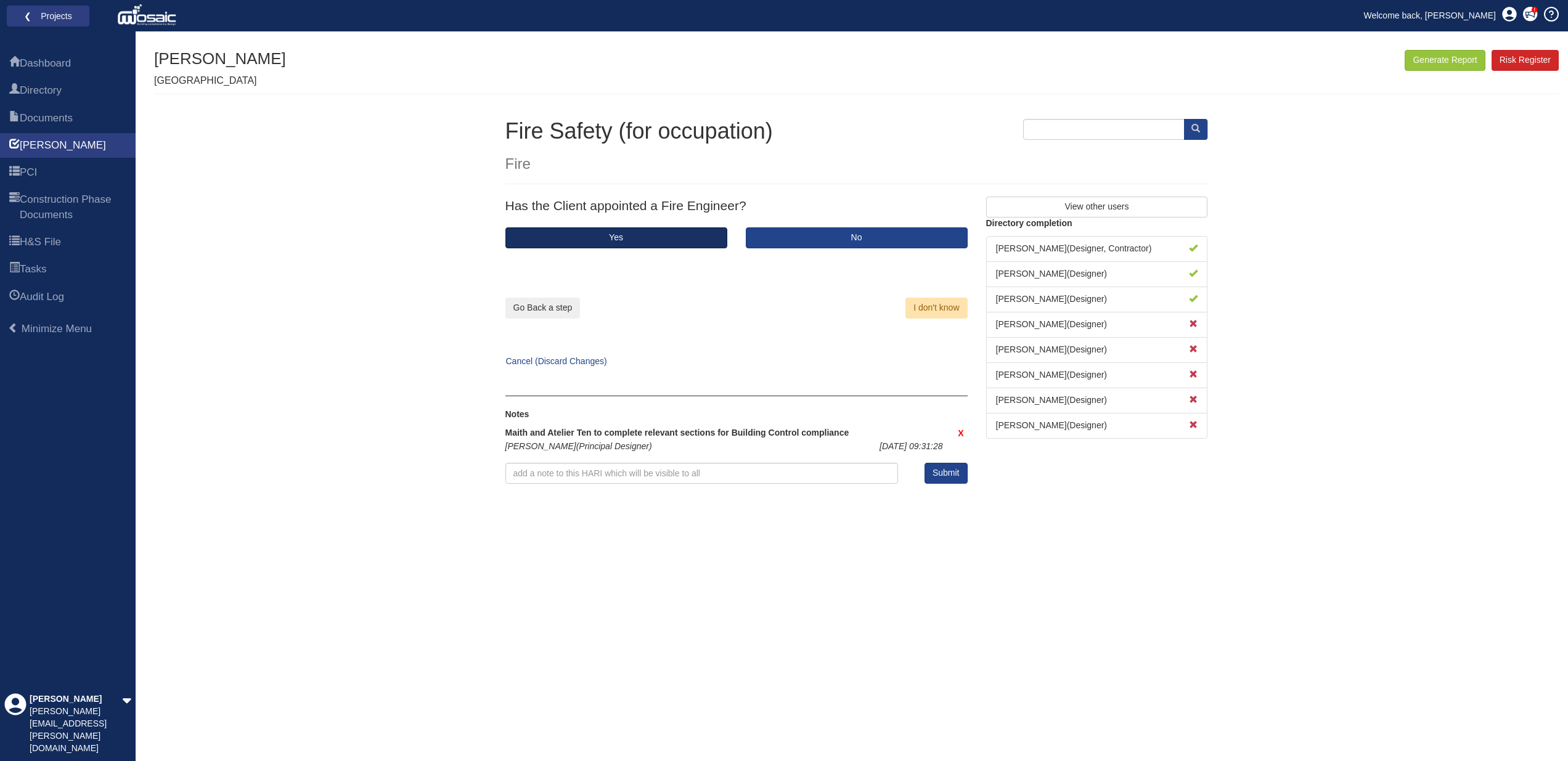
click at [612, 237] on button "Yes" at bounding box center [616, 238] width 222 height 21
click at [630, 235] on button "Yes" at bounding box center [616, 238] width 222 height 21
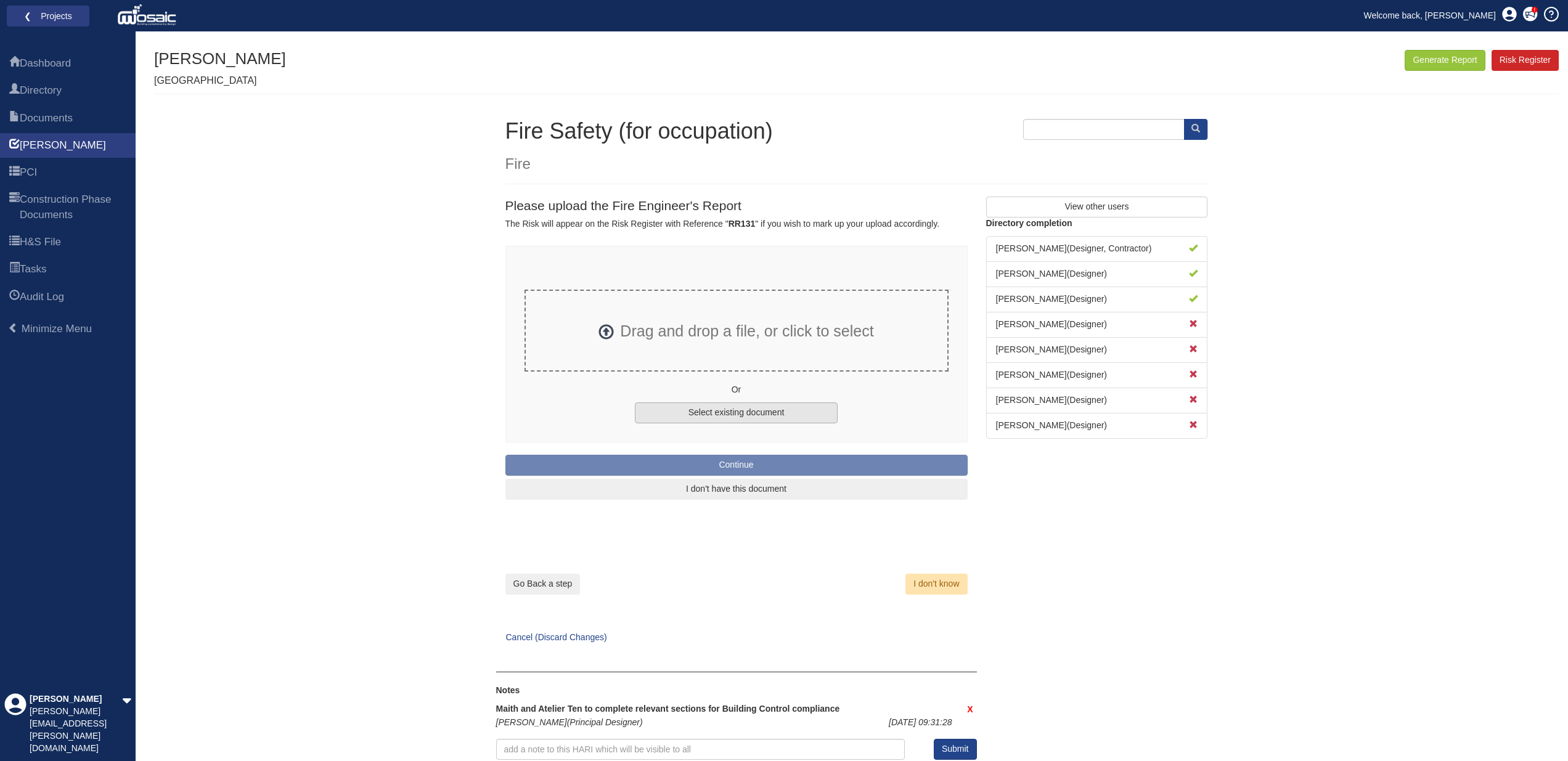
click at [761, 410] on button "Select existing document" at bounding box center [737, 413] width 203 height 21
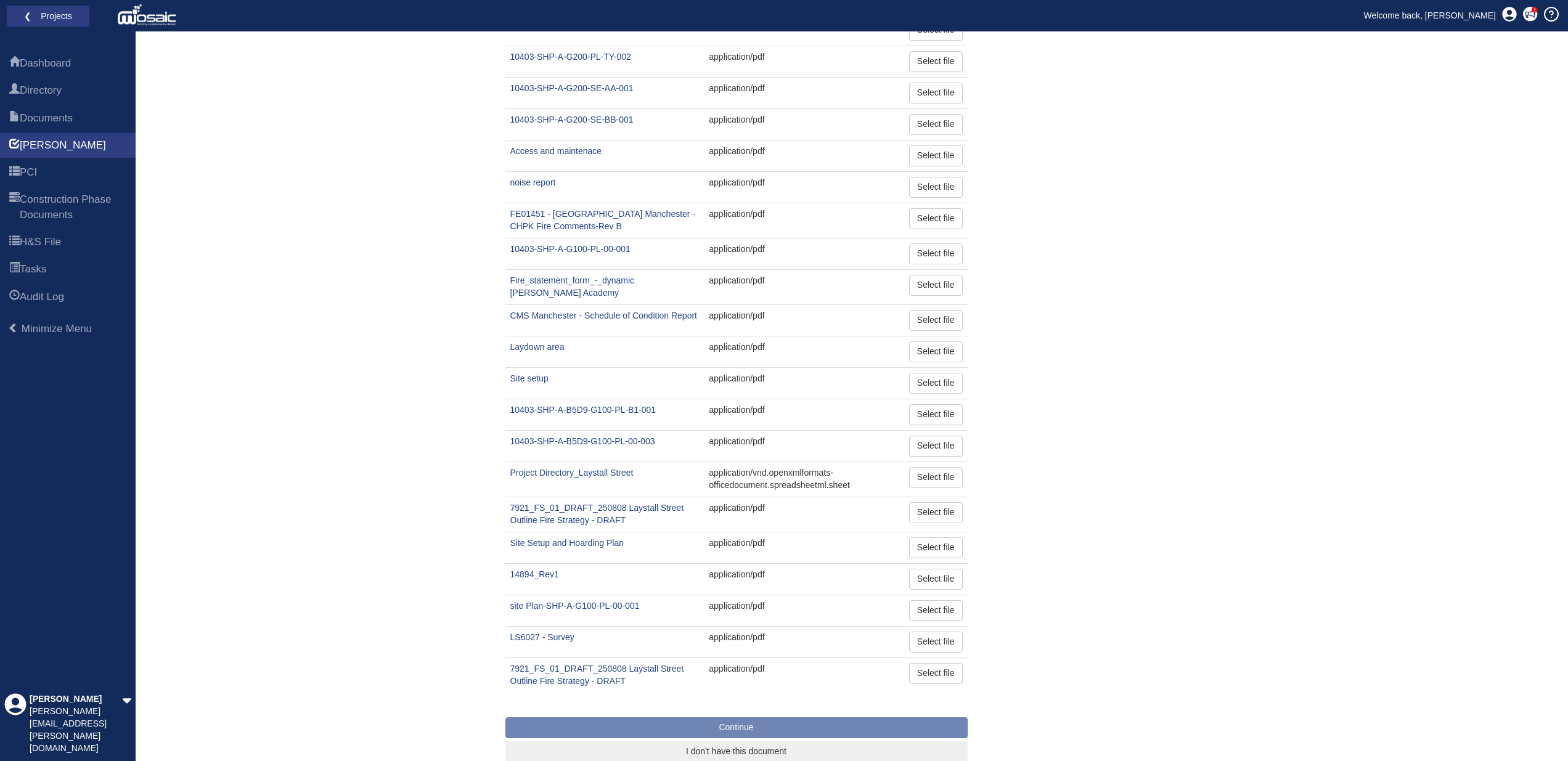
scroll to position [828, 0]
click at [937, 665] on button "Select file" at bounding box center [936, 675] width 54 height 21
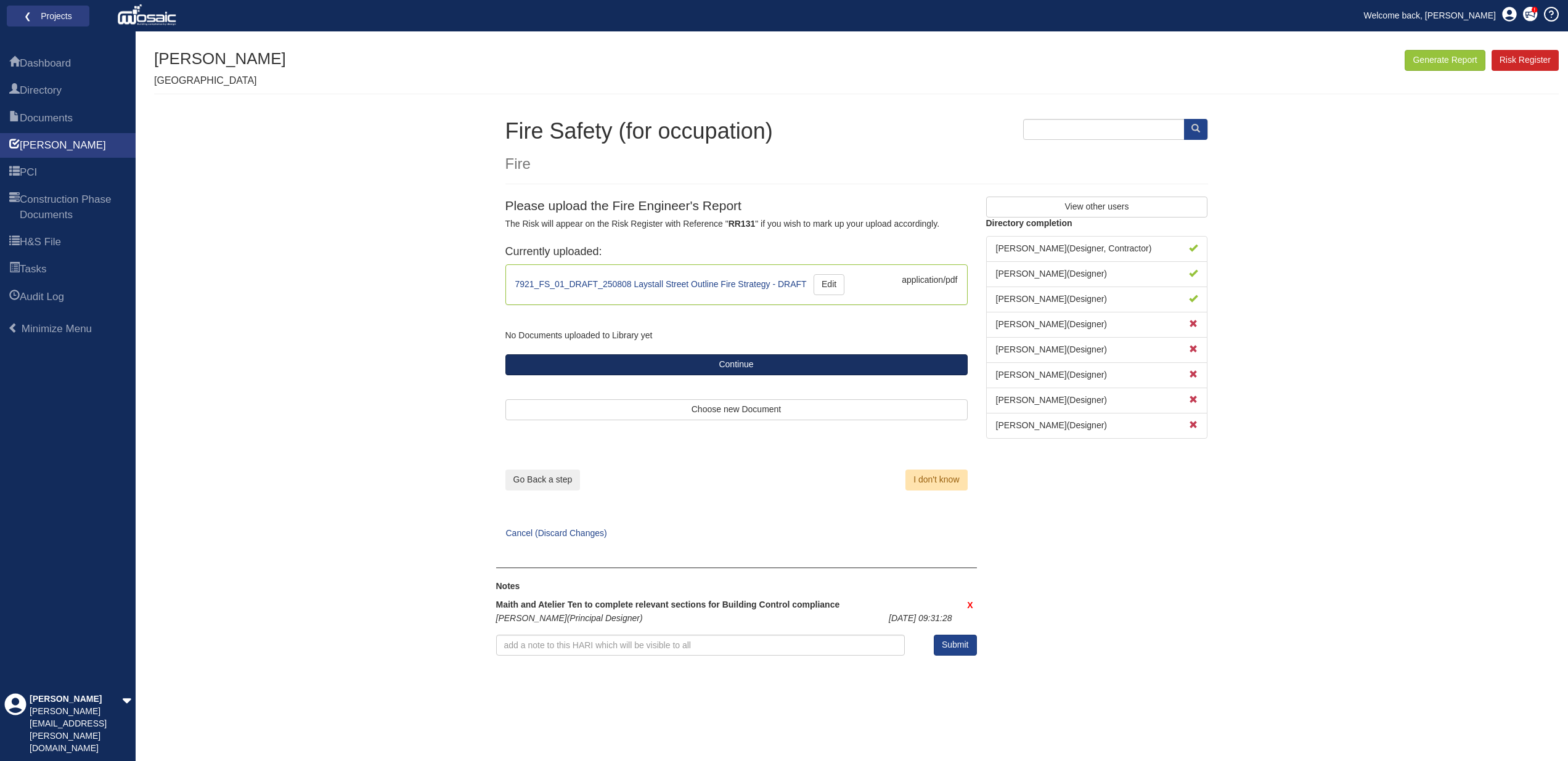
click at [794, 359] on button "Continue" at bounding box center [736, 365] width 462 height 21
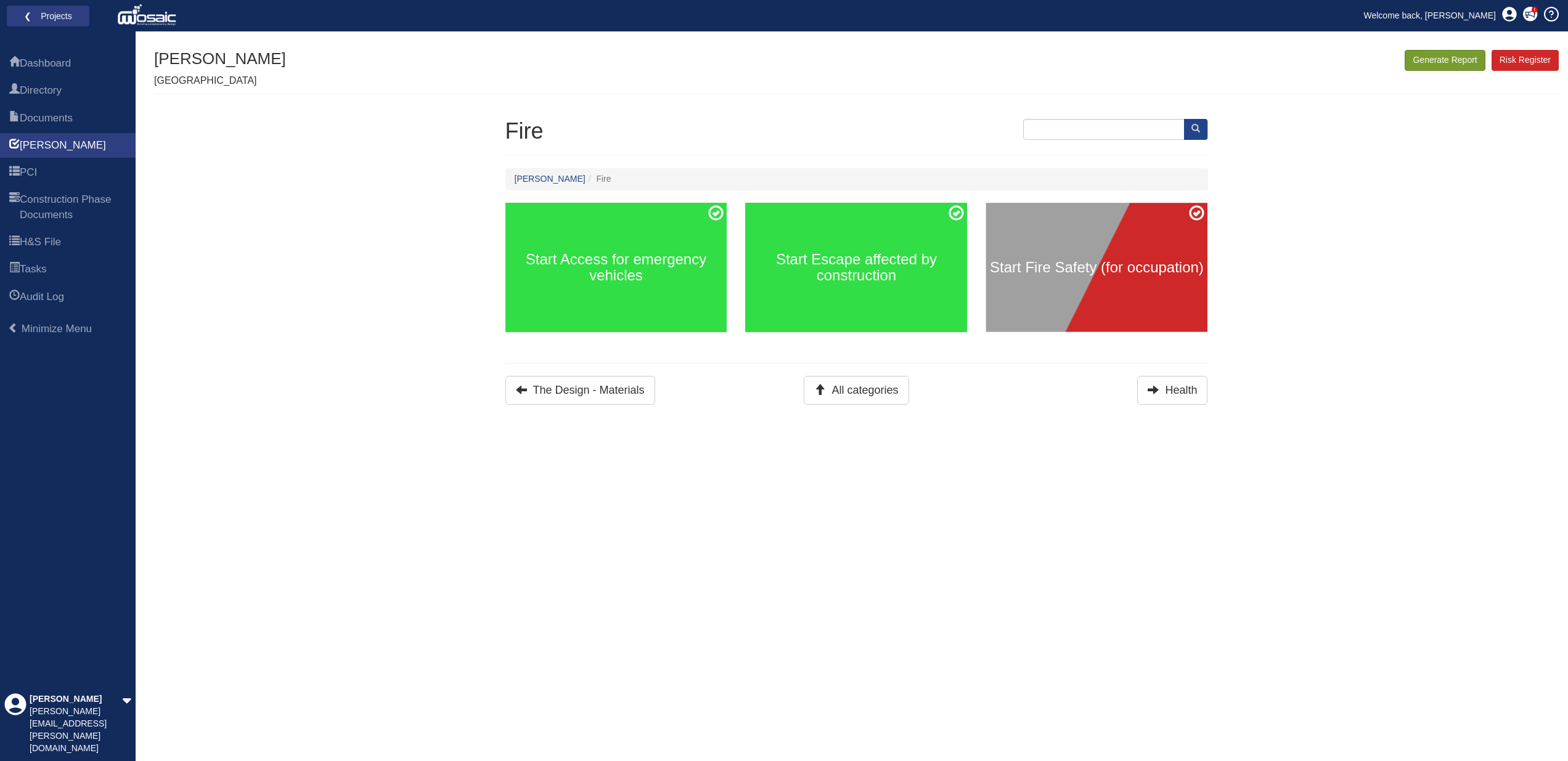
click at [1448, 60] on button "Generate Report" at bounding box center [1445, 60] width 80 height 21
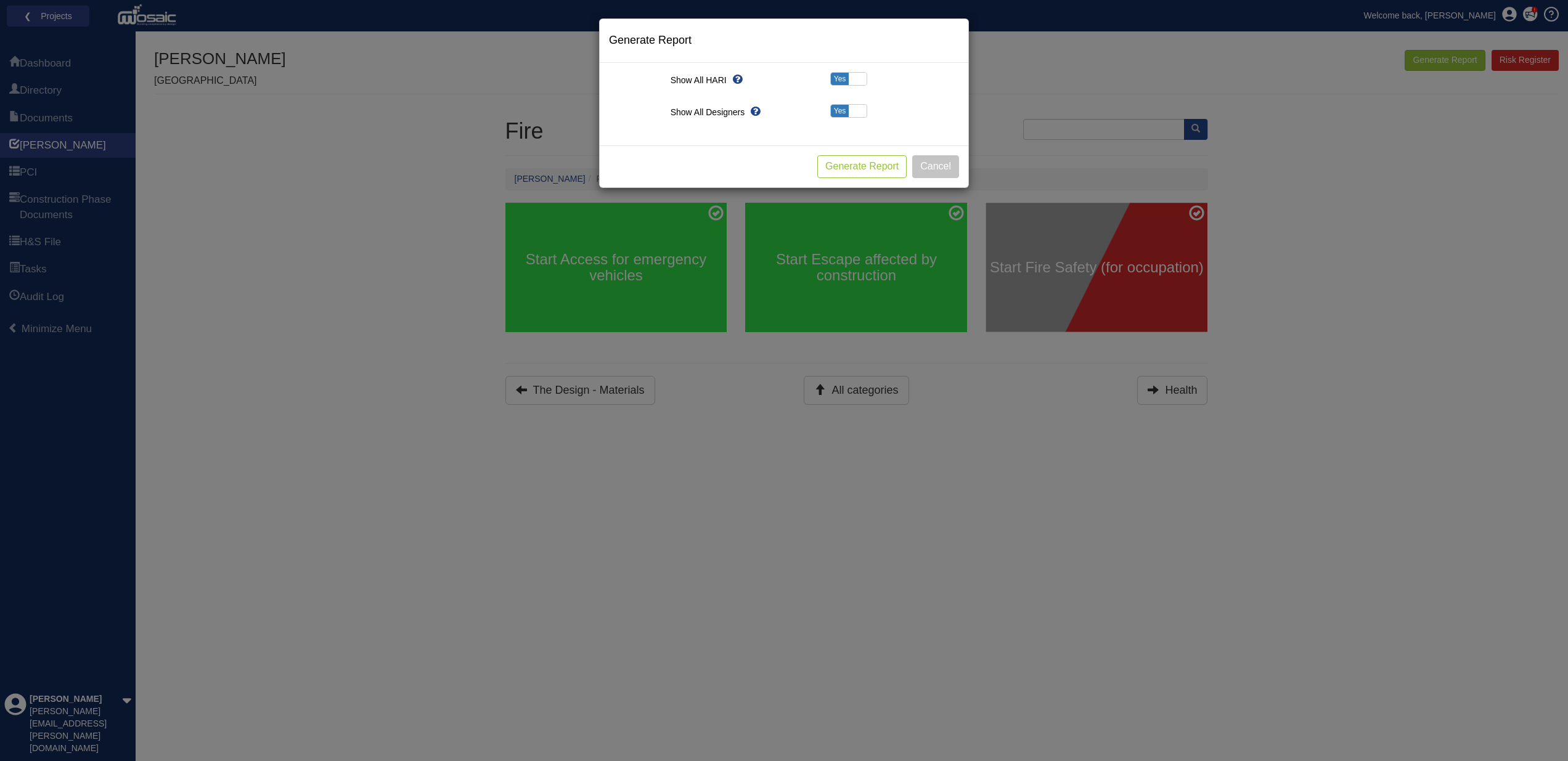
click at [860, 164] on button "Generate Report" at bounding box center [862, 166] width 89 height 23
click at [946, 166] on button "Cancel" at bounding box center [936, 166] width 47 height 23
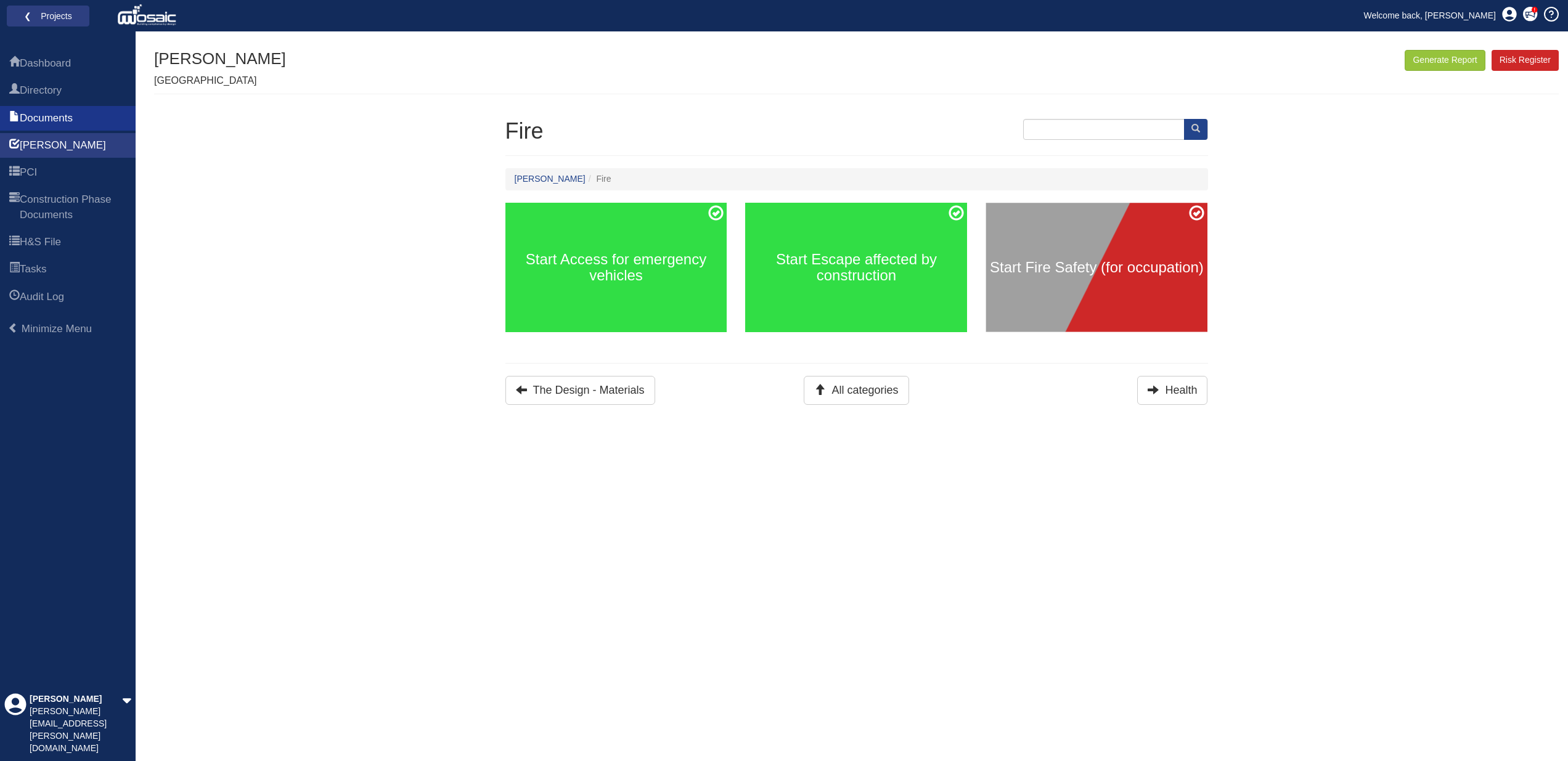
click at [44, 118] on span "Documents" at bounding box center [46, 119] width 53 height 15
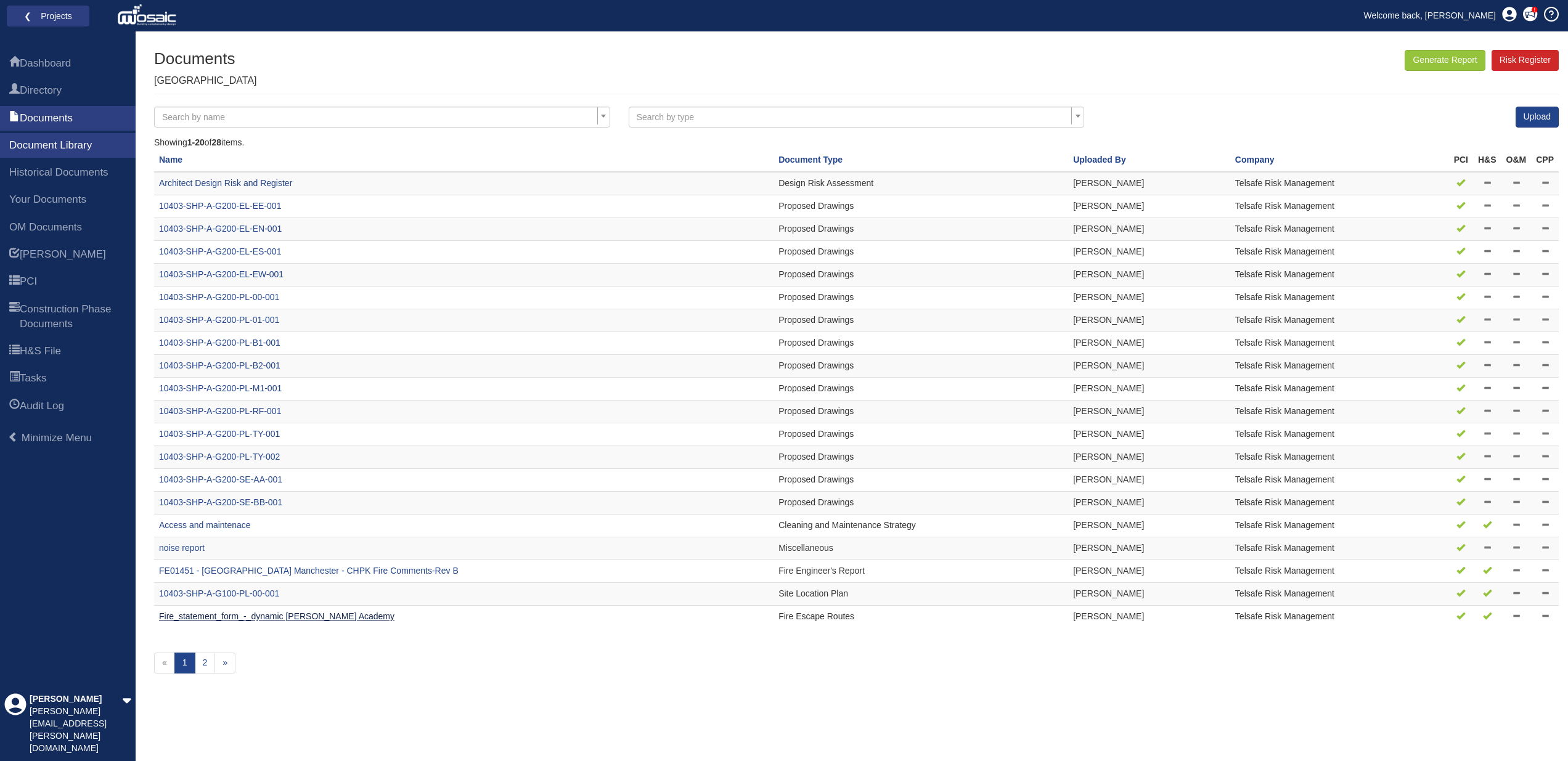
click at [305, 611] on link "Fire_statement_form_-_dynamic [PERSON_NAME] Academy" at bounding box center [277, 616] width 235 height 9
click at [203, 653] on link "2" at bounding box center [205, 663] width 21 height 21
click at [183, 653] on link "1" at bounding box center [184, 663] width 21 height 21
click at [226, 653] on link "»" at bounding box center [225, 663] width 21 height 21
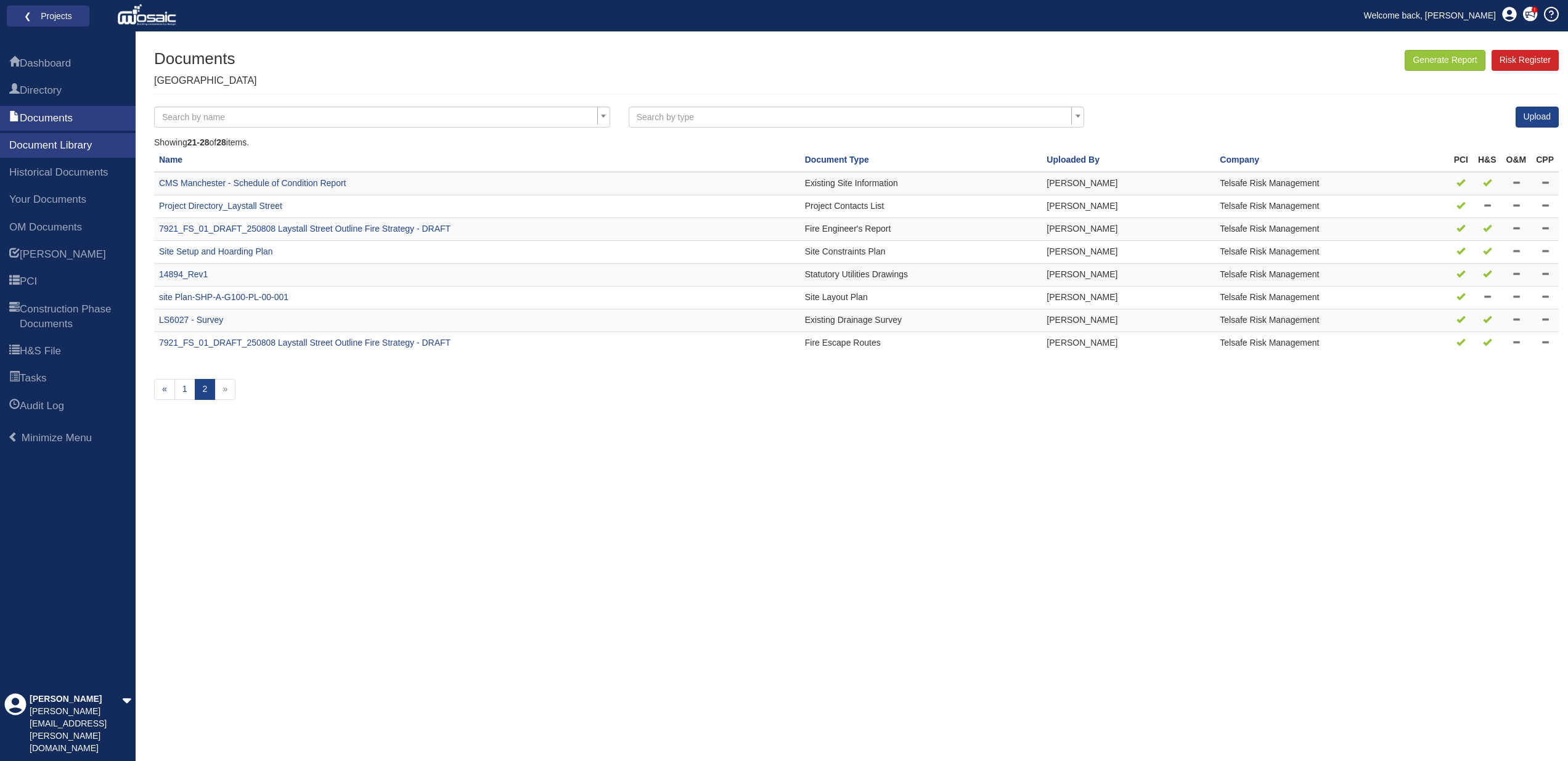
click at [1463, 338] on icon at bounding box center [1461, 341] width 8 height 8
click at [1482, 14] on link "Welcome back, [PERSON_NAME]" at bounding box center [1431, 16] width 151 height 19
click at [1510, 10] on icon at bounding box center [1510, 14] width 15 height 15
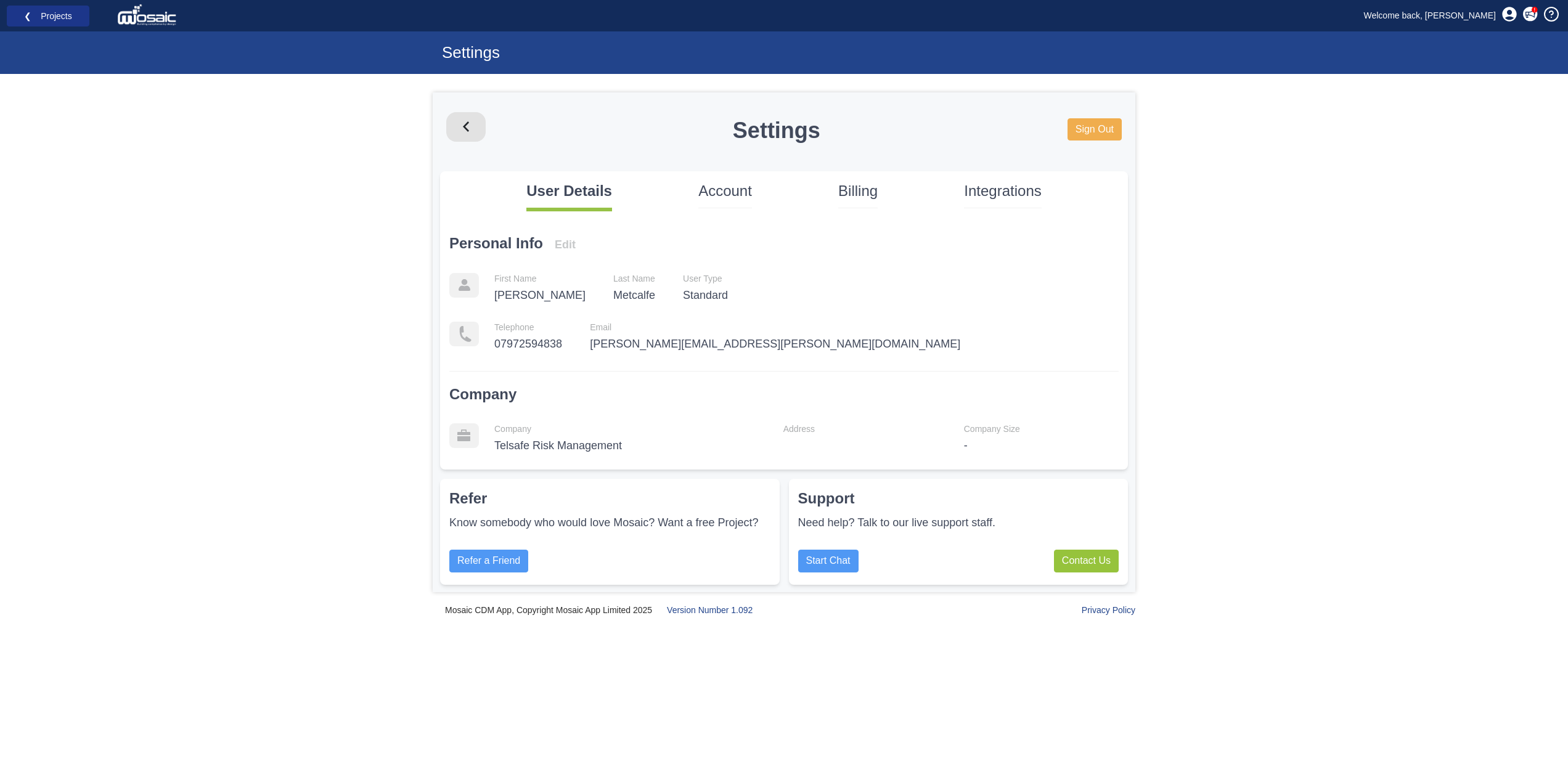
click at [43, 16] on link "❮ Projects" at bounding box center [48, 16] width 67 height 16
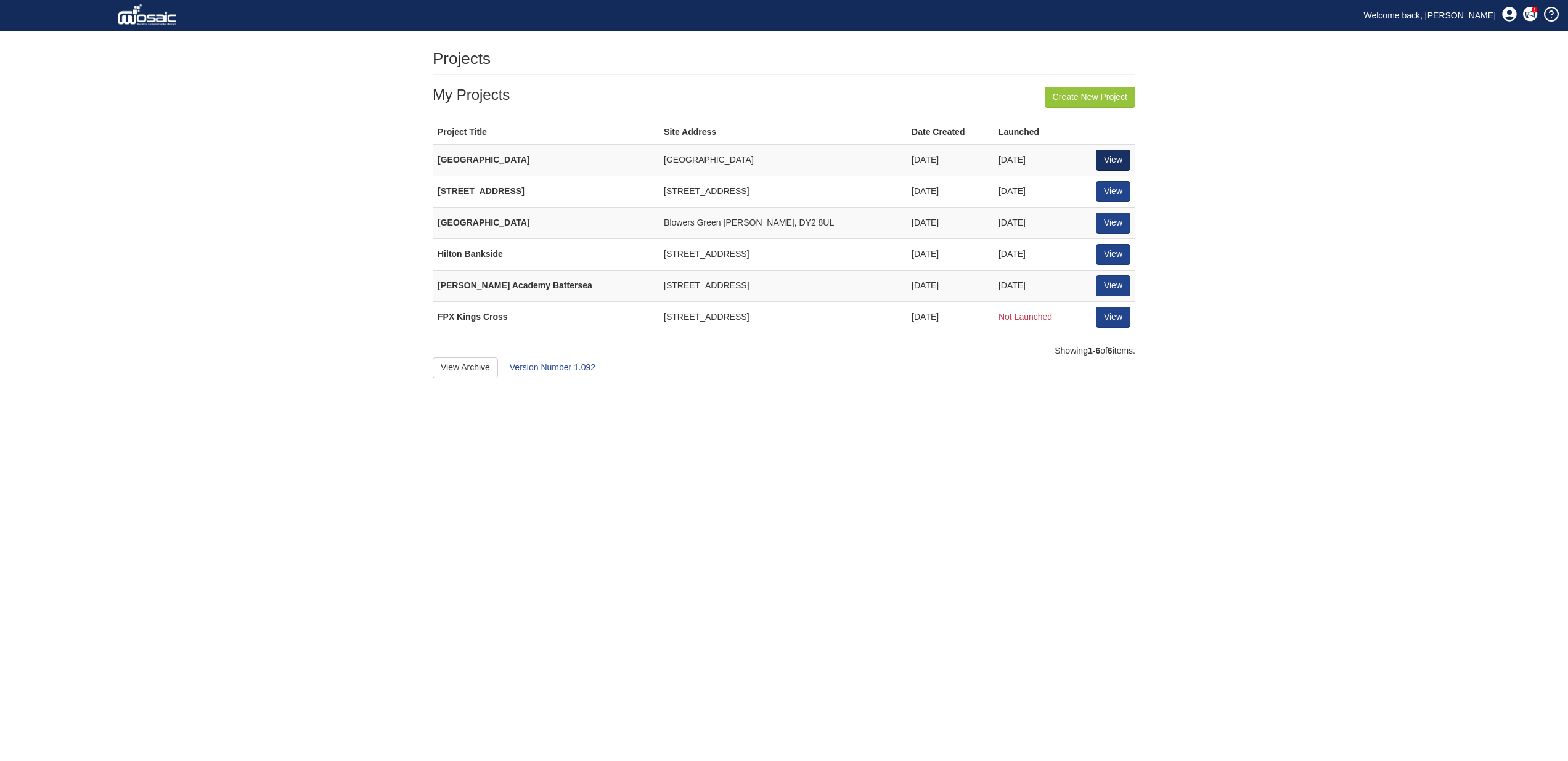
click at [1118, 153] on link "View" at bounding box center [1113, 160] width 35 height 21
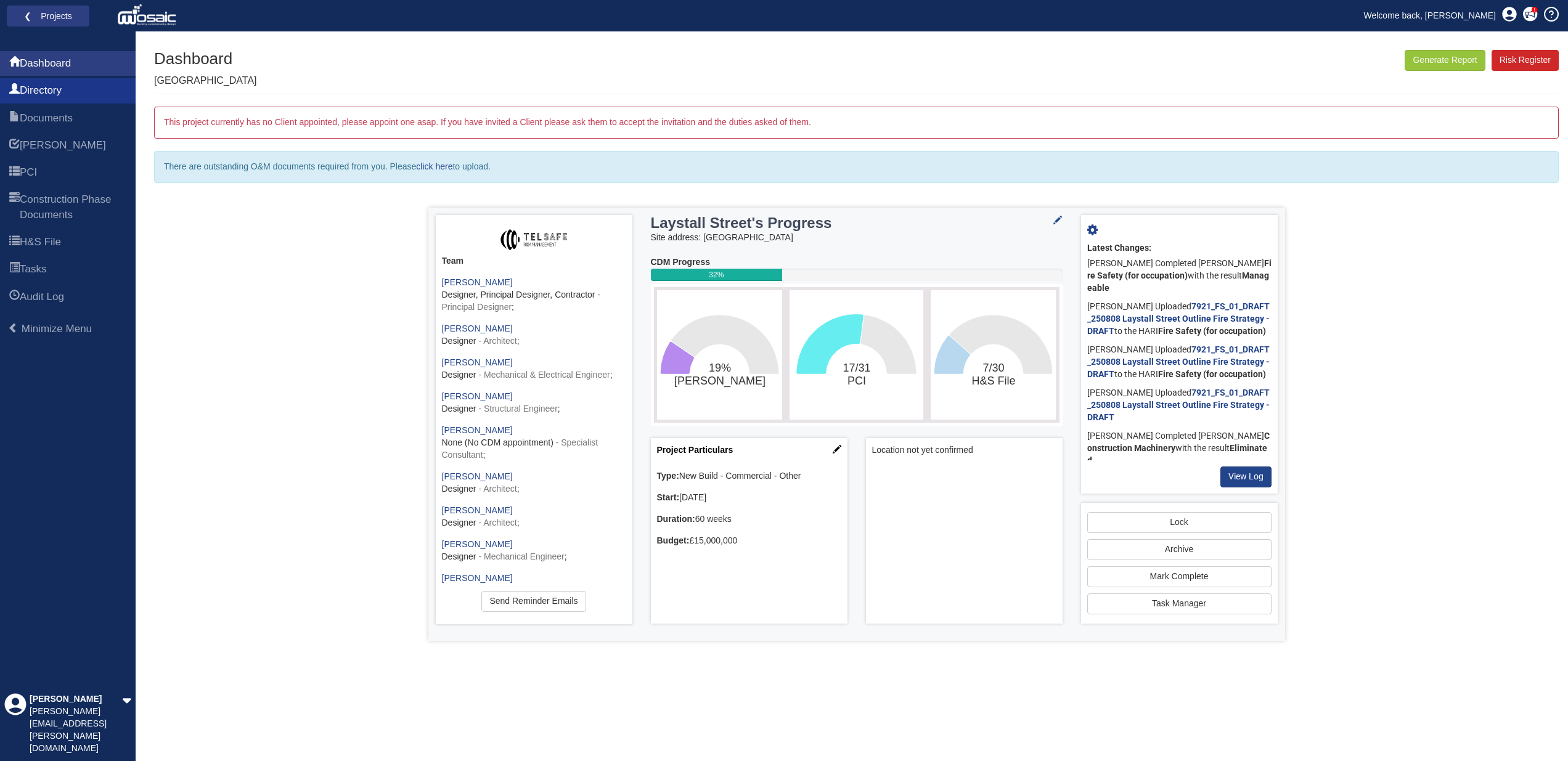
click at [55, 88] on span "Directory" at bounding box center [40, 90] width 42 height 15
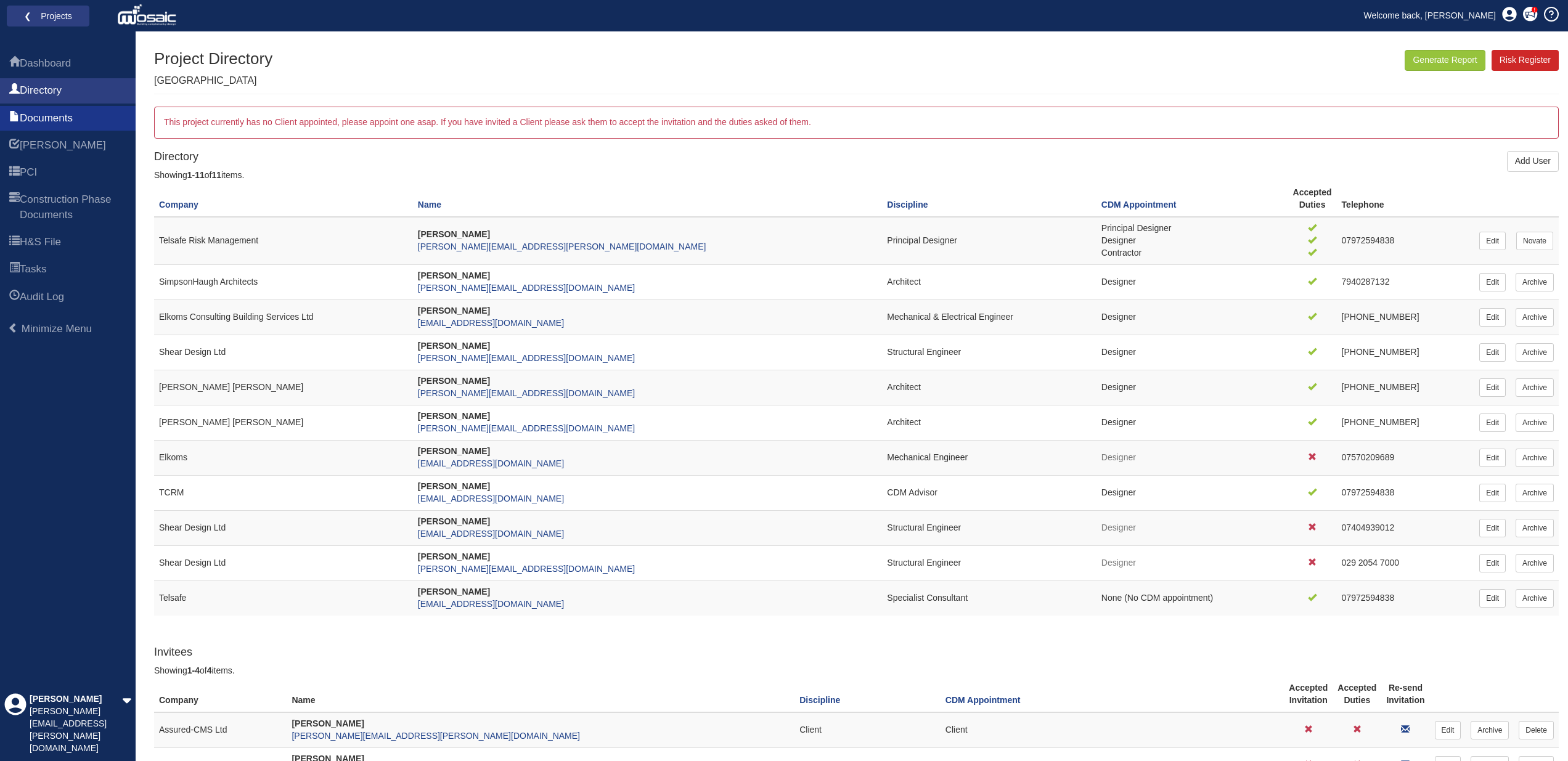
click at [60, 116] on span "Documents" at bounding box center [46, 119] width 53 height 15
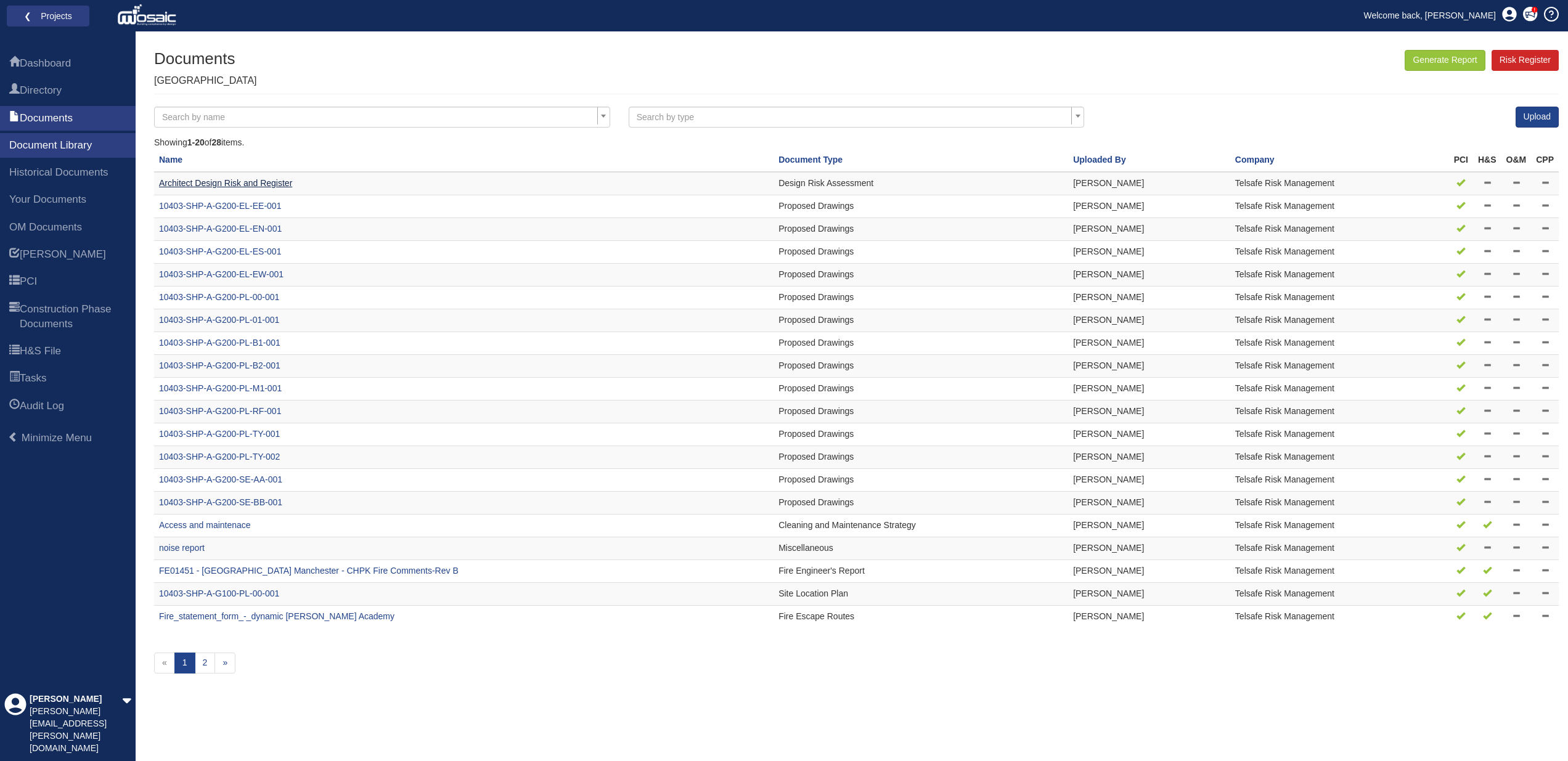
click at [262, 182] on link "Architect Design Risk and Register" at bounding box center [225, 182] width 133 height 9
click at [65, 207] on span "Your Documents" at bounding box center [48, 199] width 77 height 15
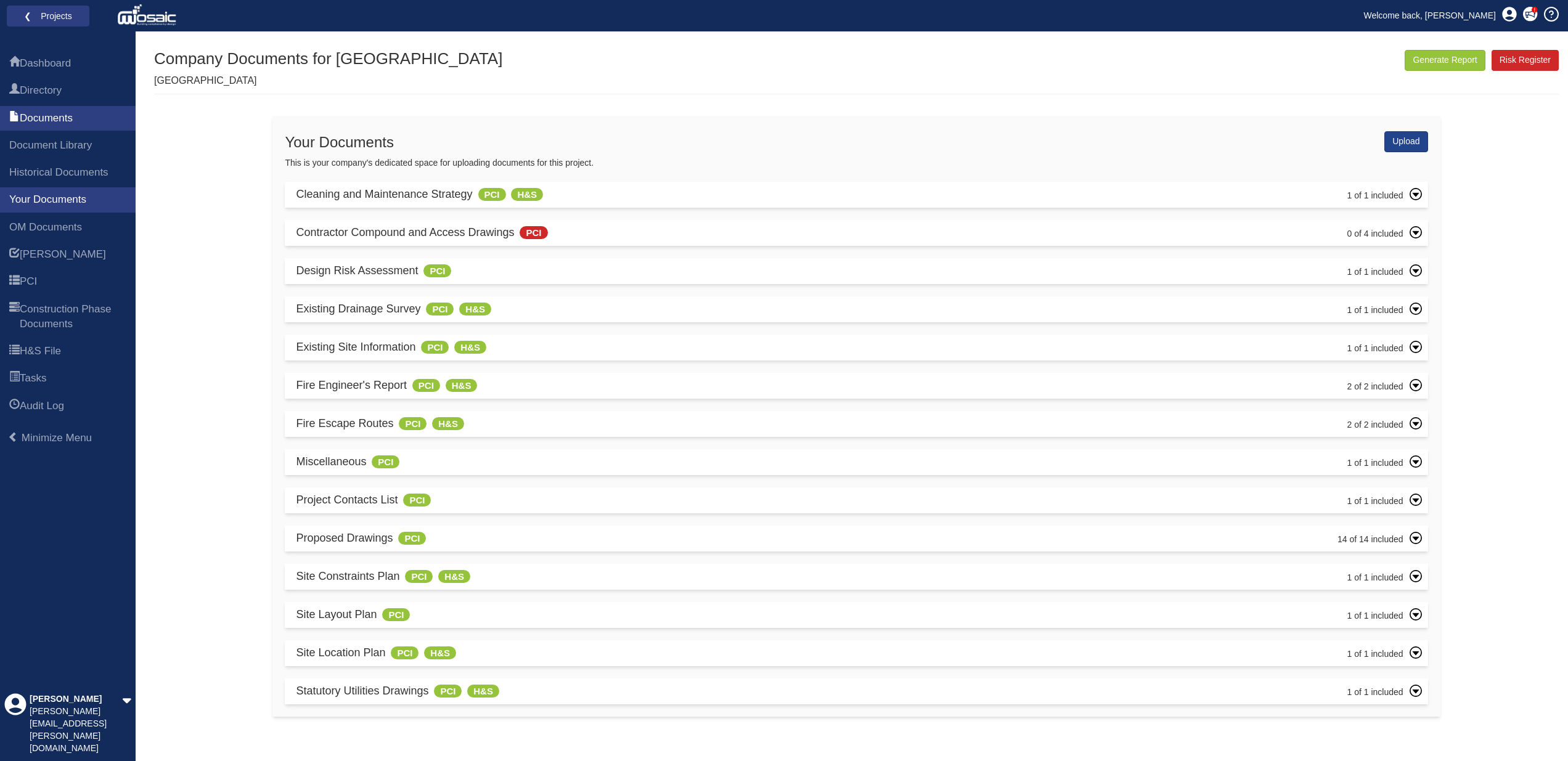
click at [1416, 417] on icon at bounding box center [1416, 422] width 12 height 12
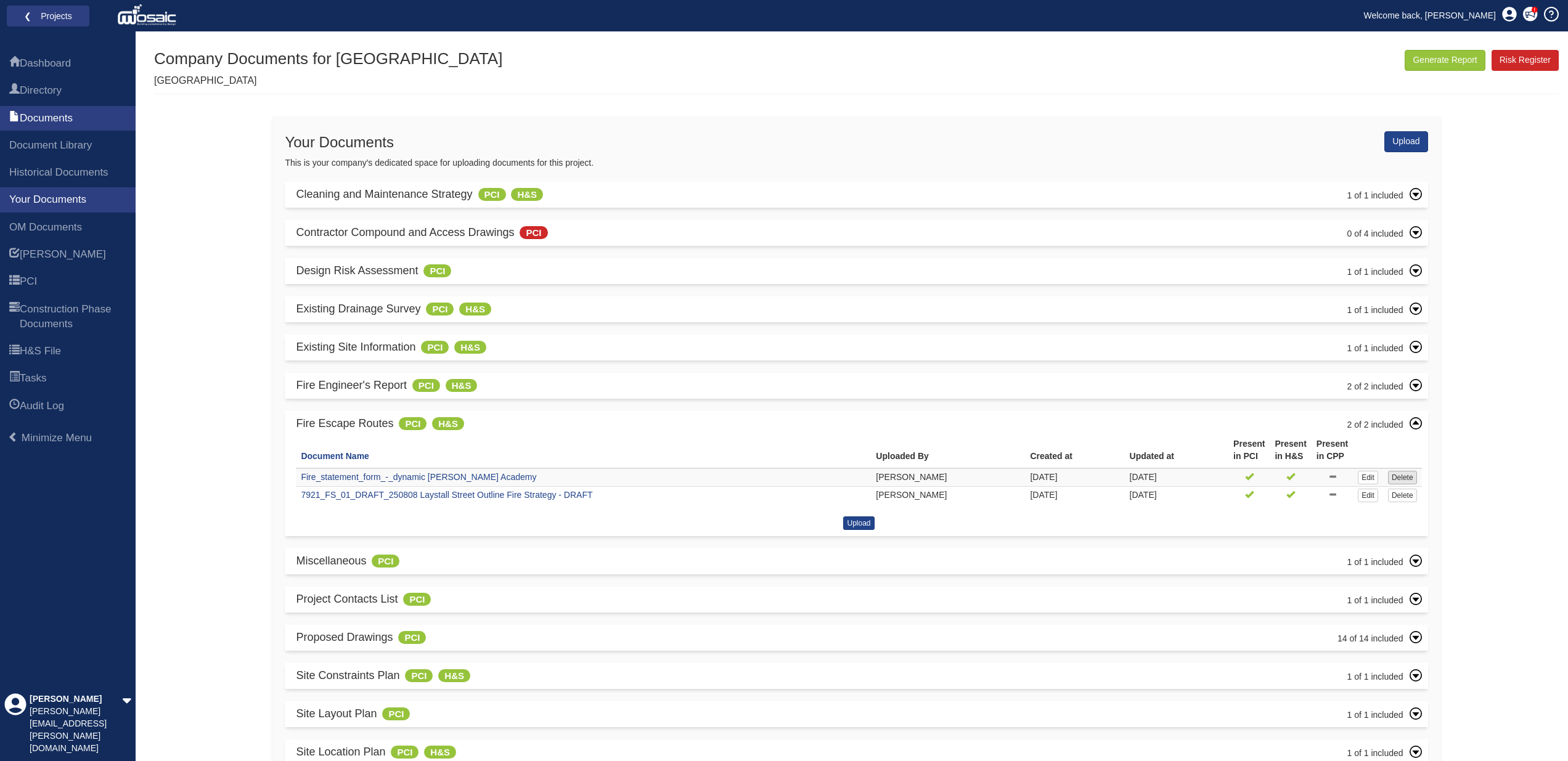
click at [1407, 470] on link "Delete" at bounding box center [1402, 477] width 29 height 13
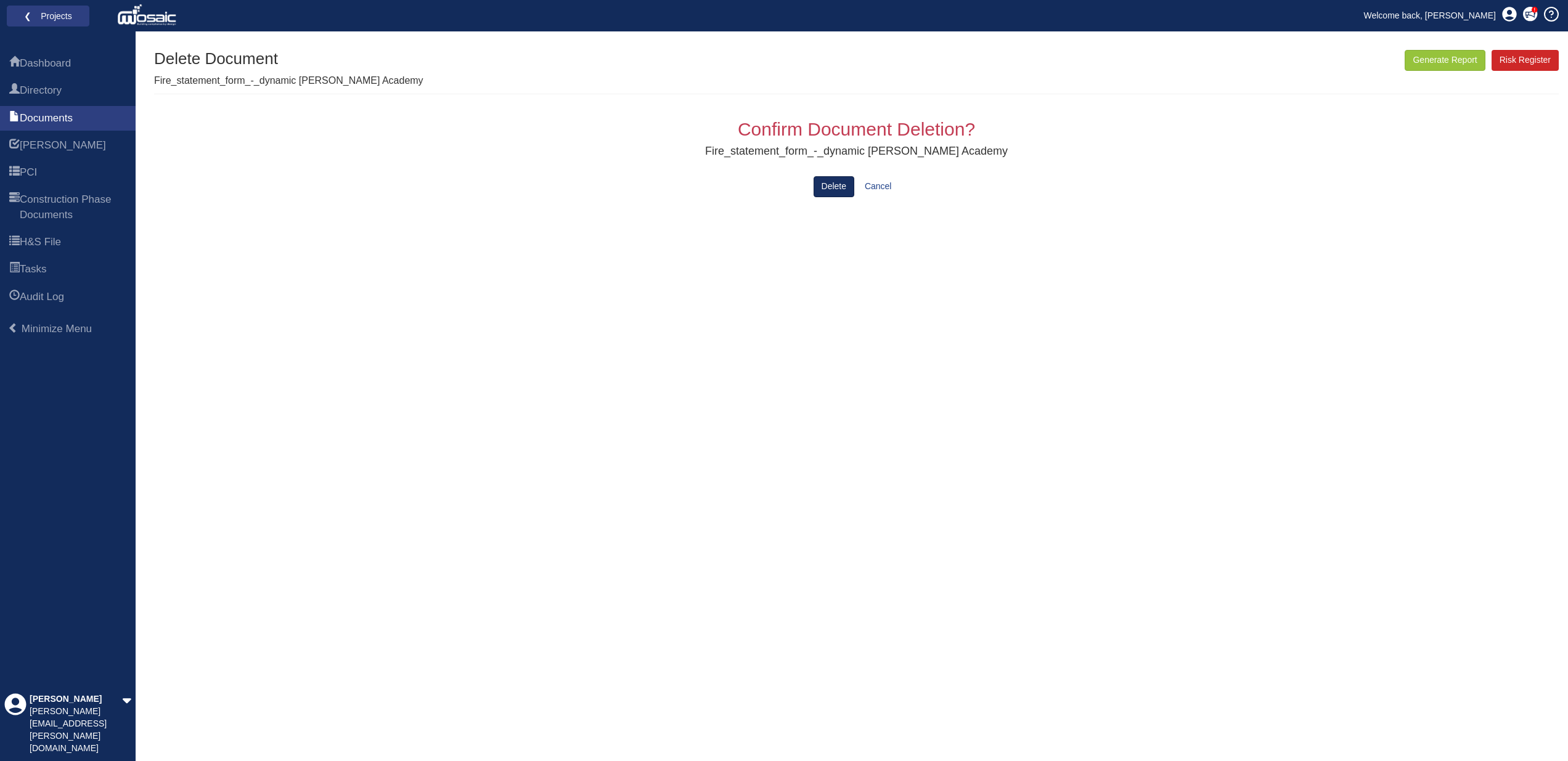
click at [841, 187] on button "Delete" at bounding box center [834, 186] width 40 height 21
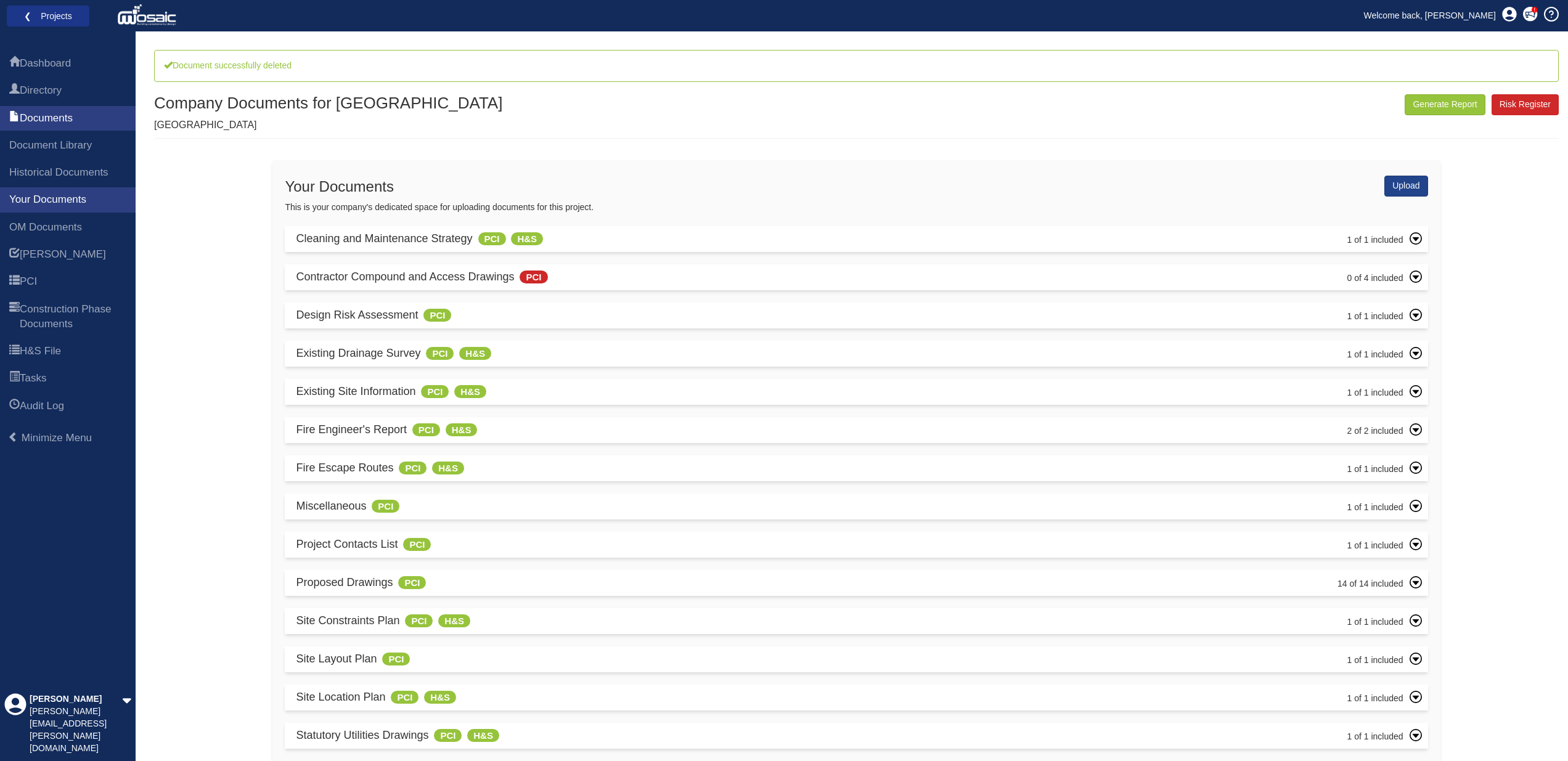
click at [45, 11] on link "❮ Projects" at bounding box center [48, 16] width 67 height 16
